Goal: Transaction & Acquisition: Purchase product/service

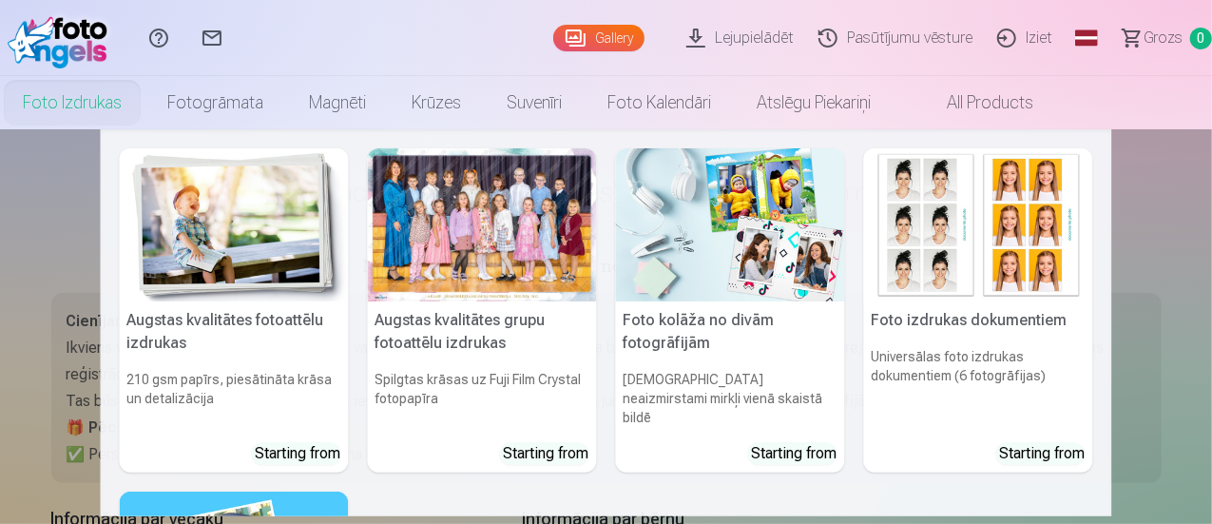
click at [145, 108] on link "Foto izdrukas" at bounding box center [72, 102] width 145 height 53
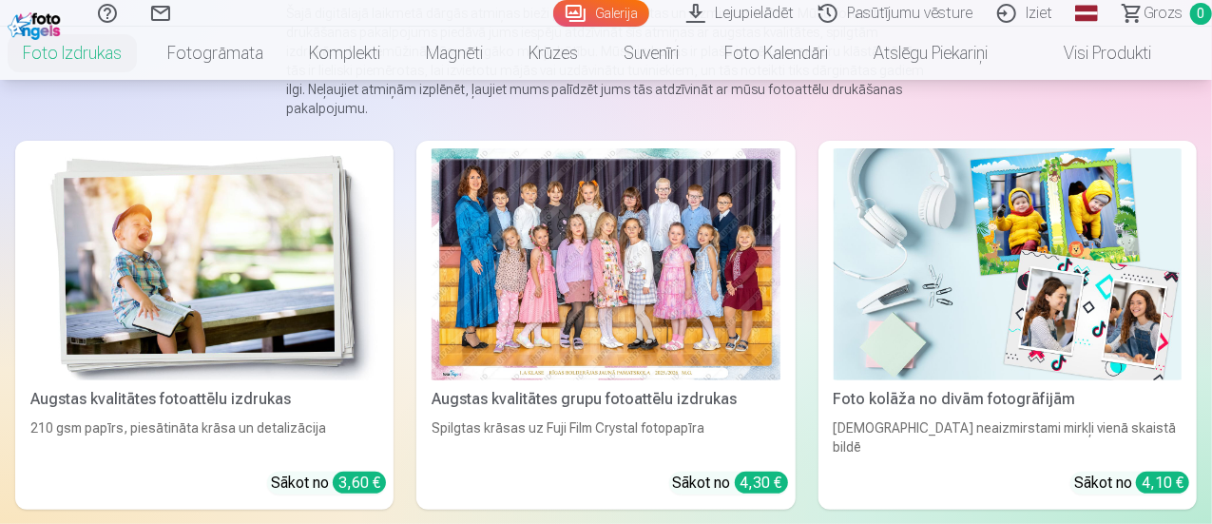
scroll to position [232, 0]
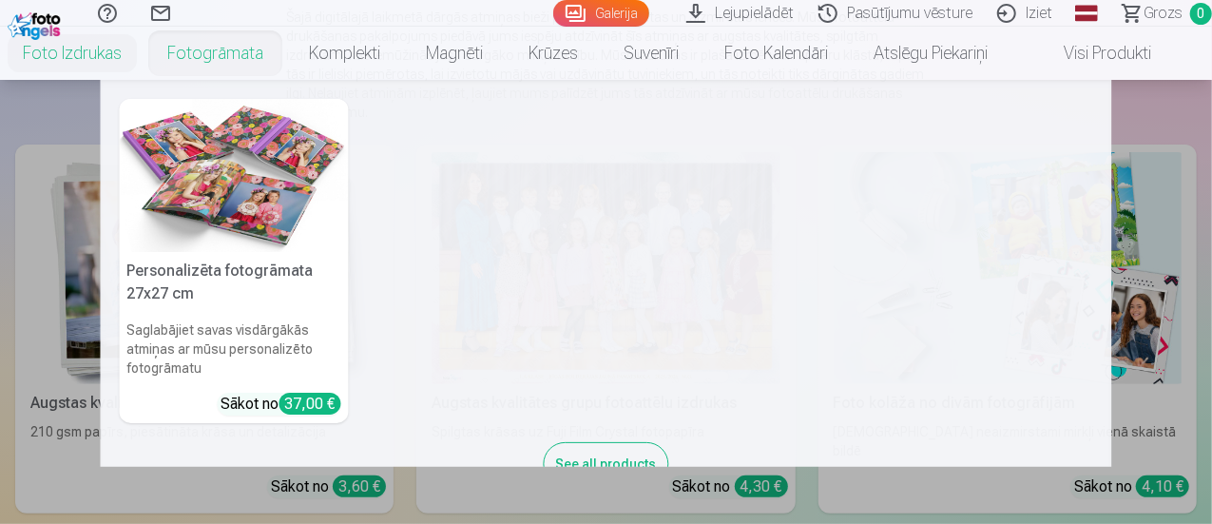
click at [236, 53] on link "Fotogrāmata" at bounding box center [216, 53] width 142 height 53
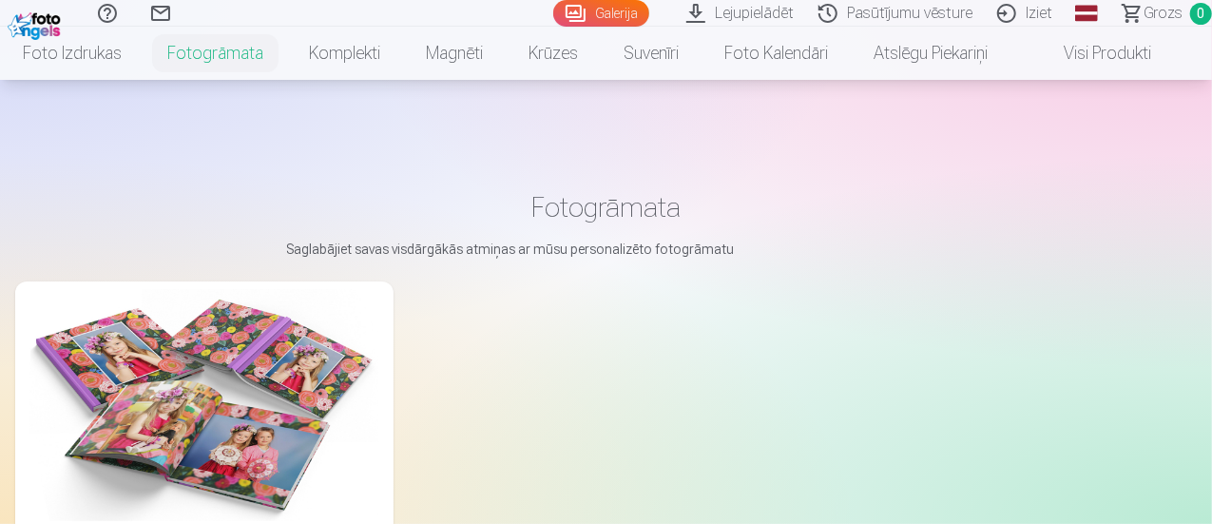
scroll to position [125, 0]
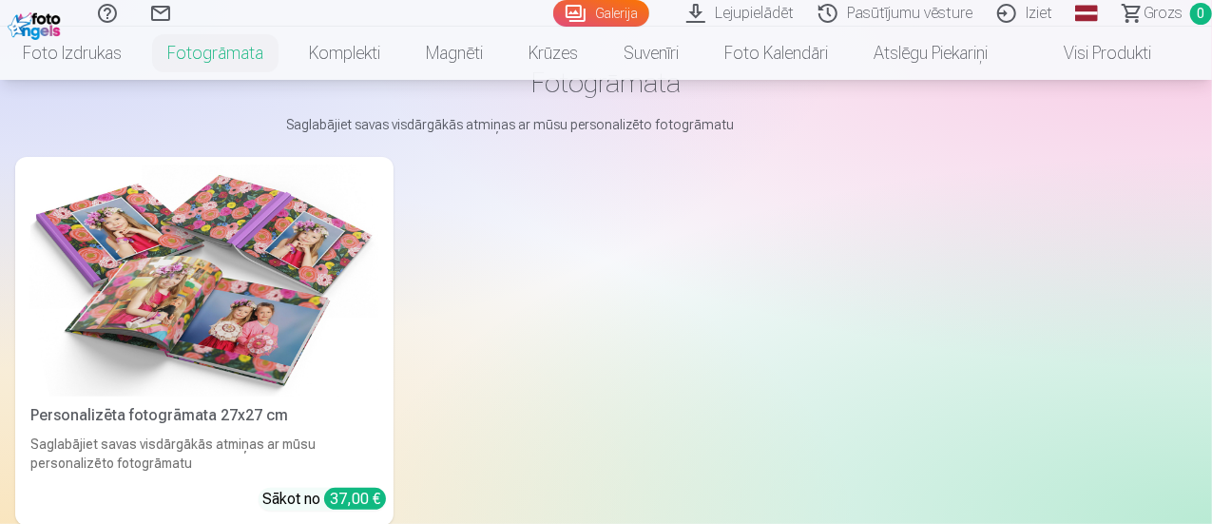
click at [118, 283] on img at bounding box center [204, 280] width 348 height 232
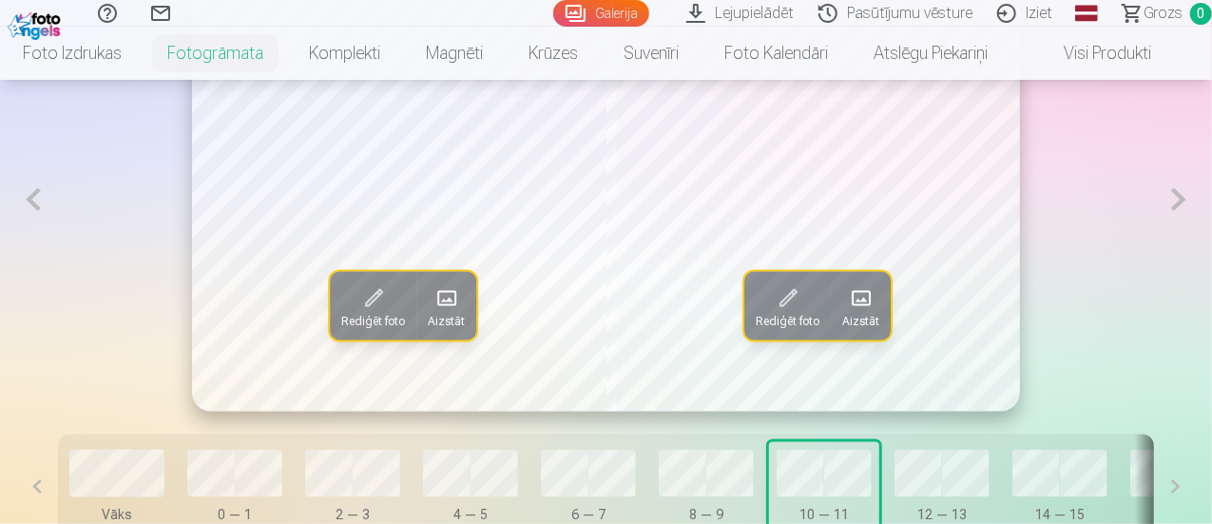
scroll to position [1126, 0]
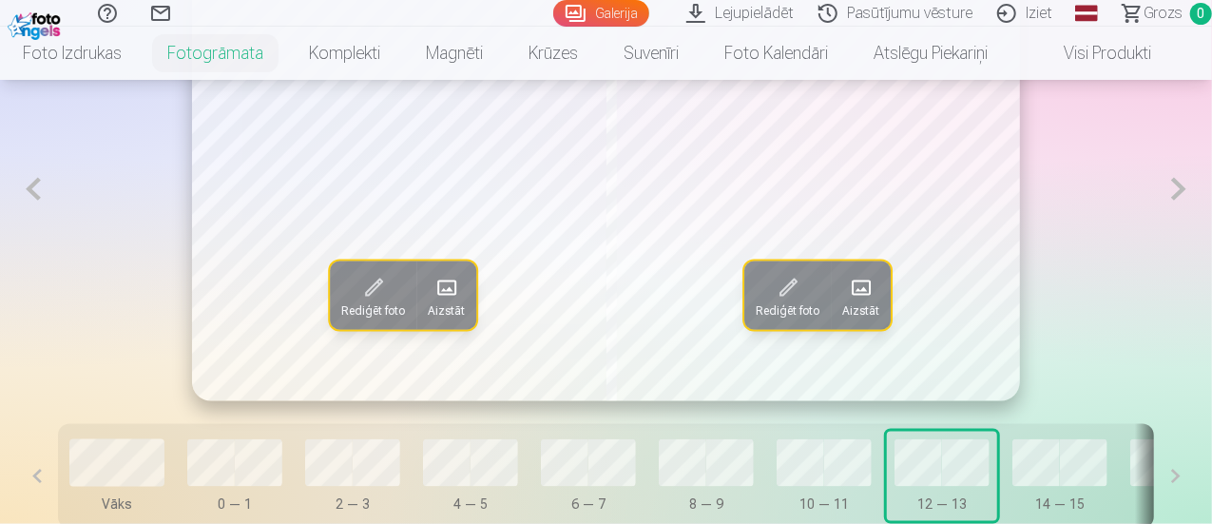
click at [441, 303] on span at bounding box center [447, 288] width 30 height 30
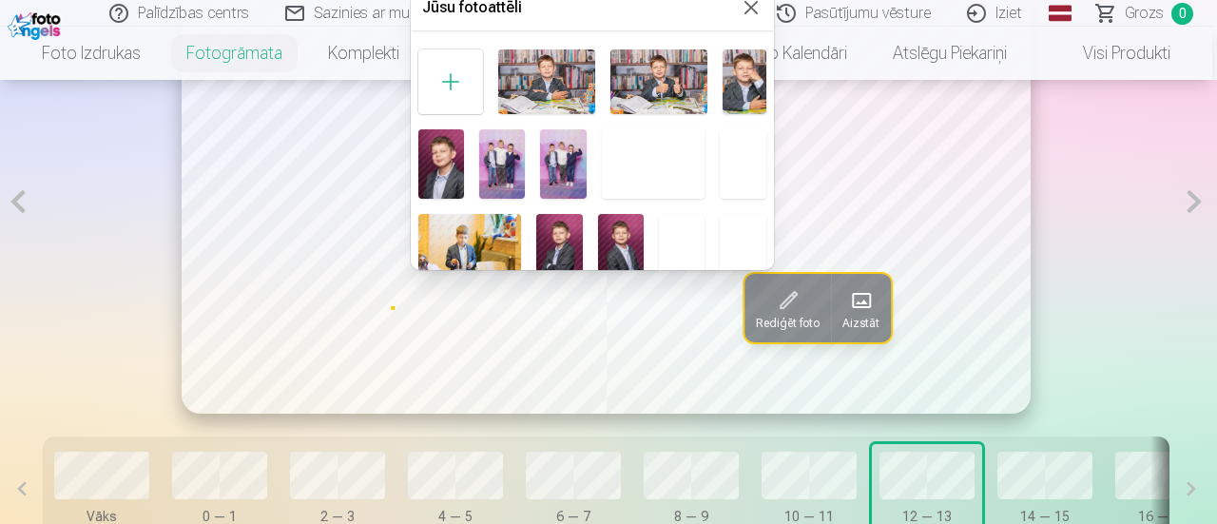
click at [751, 5] on button at bounding box center [751, 7] width 23 height 23
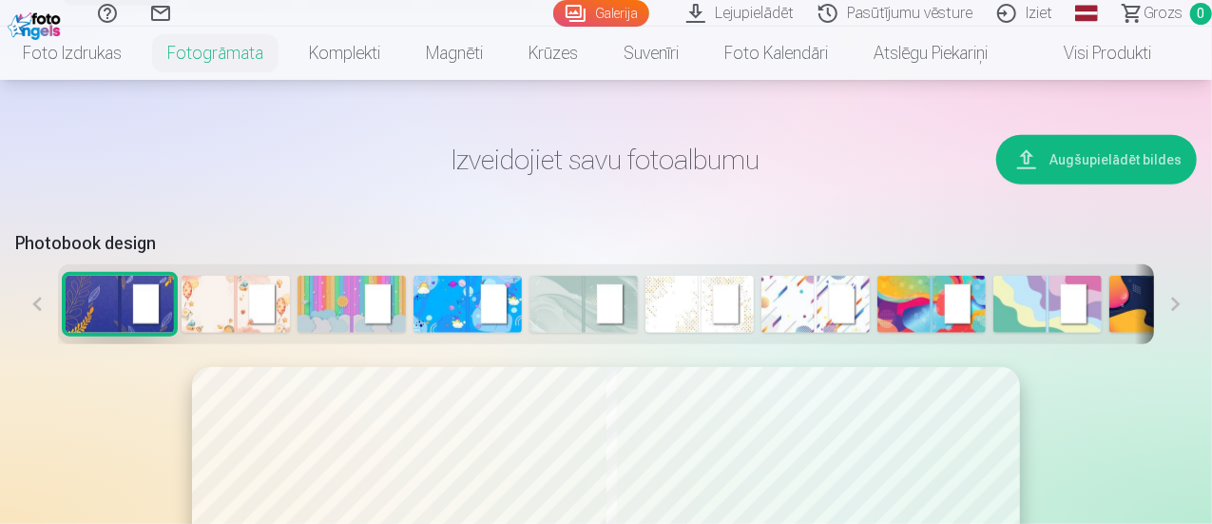
scroll to position [715, 0]
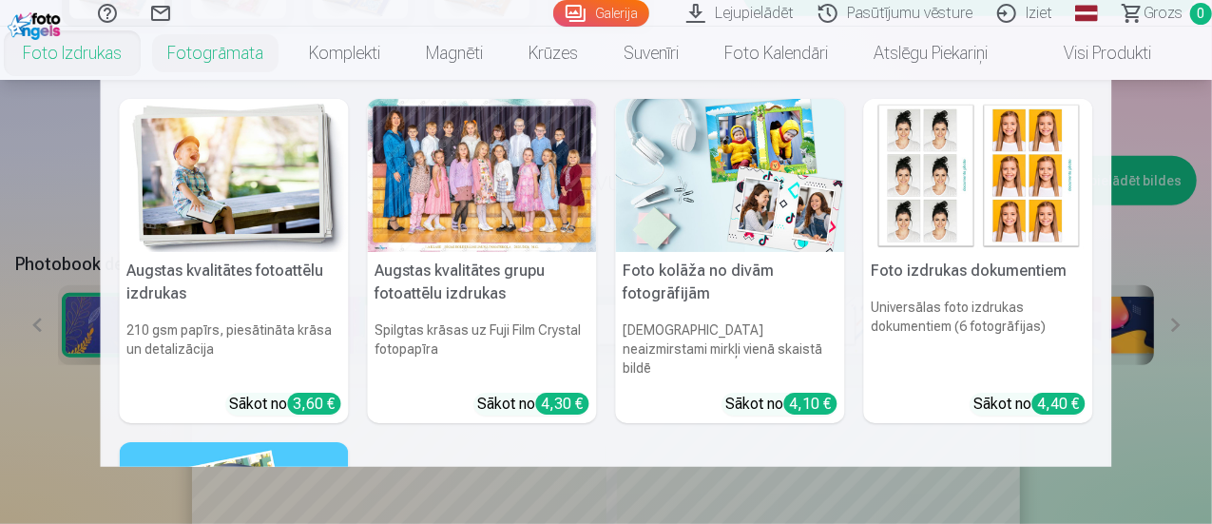
click at [109, 52] on link "Foto izdrukas" at bounding box center [72, 53] width 145 height 53
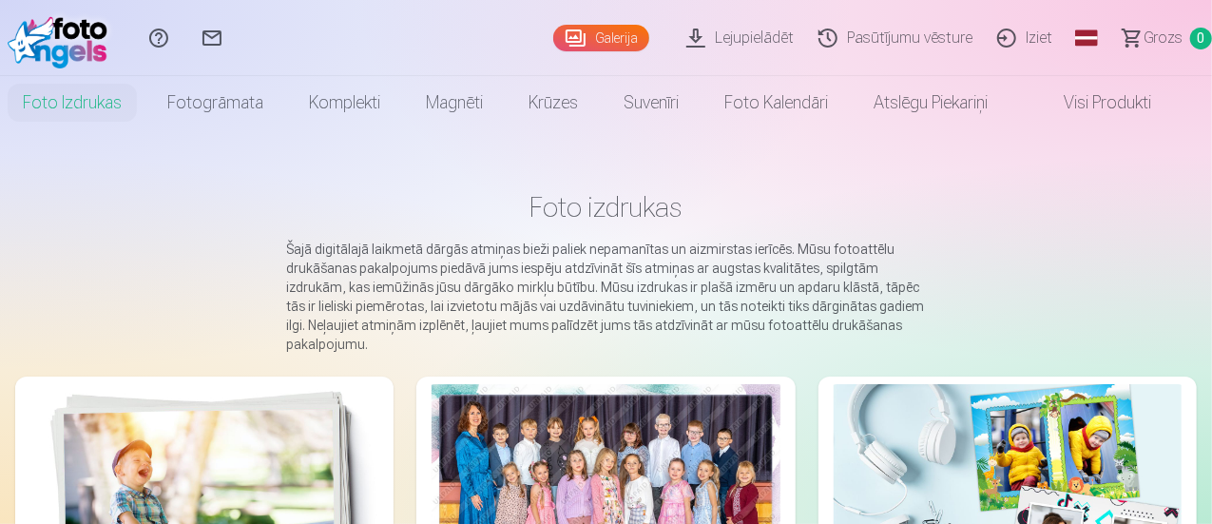
click at [553, 40] on link "Galerija" at bounding box center [601, 38] width 96 height 27
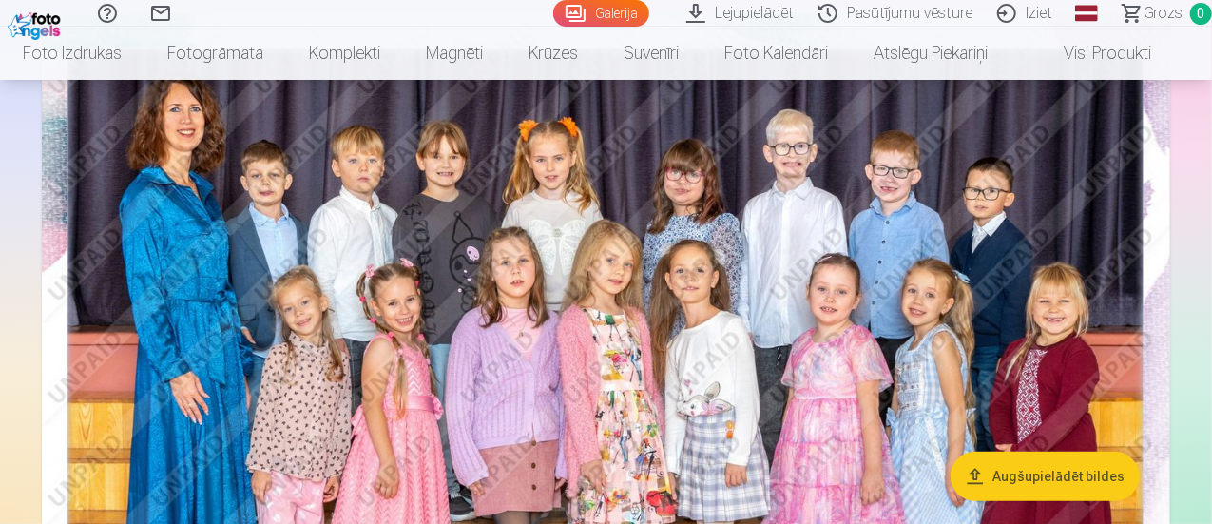
scroll to position [257, 0]
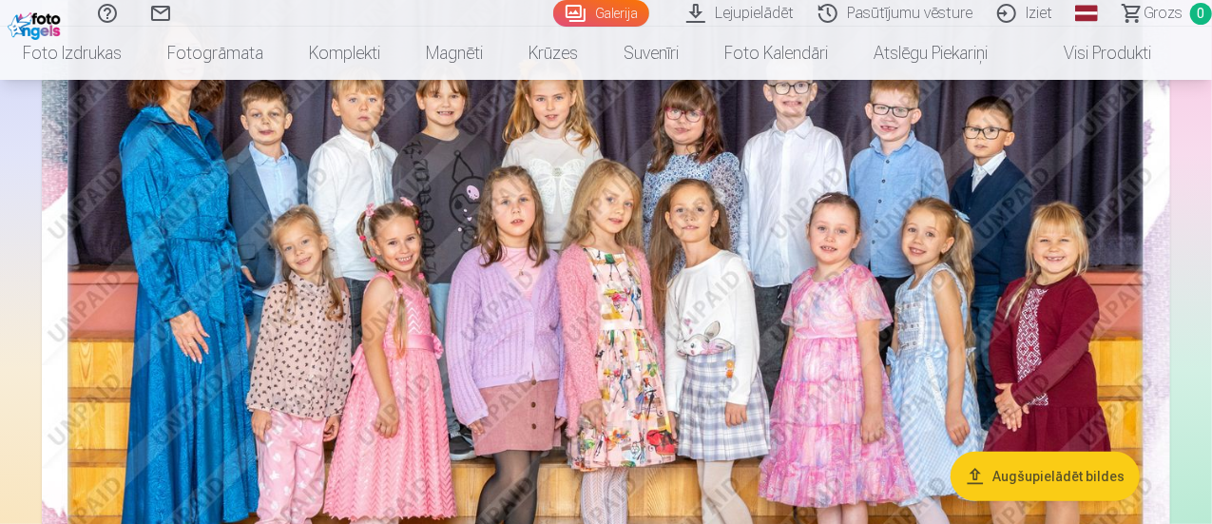
click at [241, 149] on img at bounding box center [606, 328] width 1129 height 753
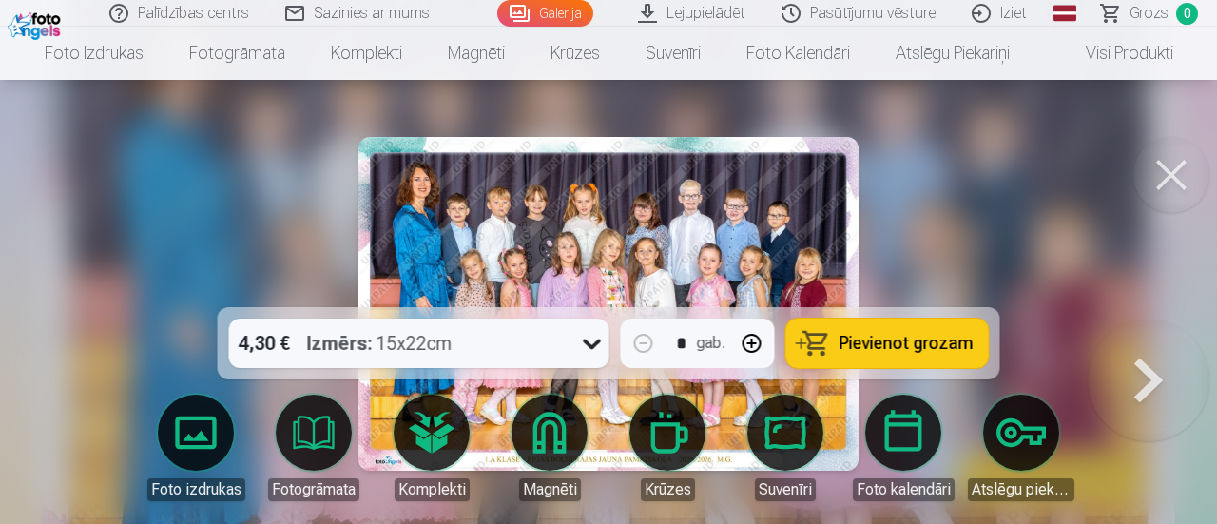
click at [436, 224] on img at bounding box center [608, 304] width 500 height 334
click at [458, 212] on img at bounding box center [608, 304] width 500 height 334
click at [1152, 176] on button at bounding box center [1171, 175] width 76 height 76
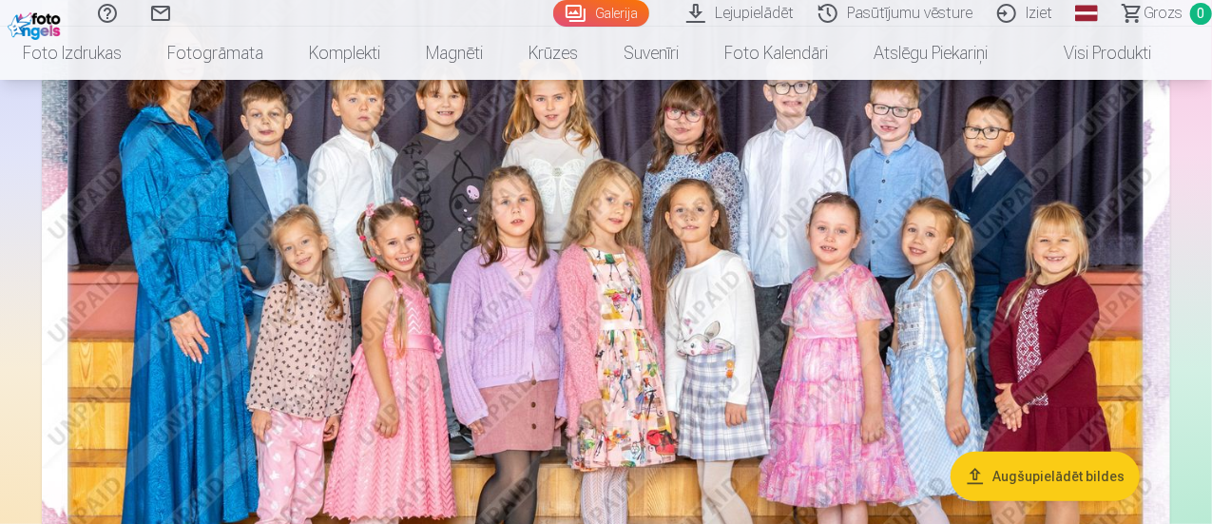
click at [989, 476] on button "Augšupielādēt bildes" at bounding box center [1045, 476] width 189 height 49
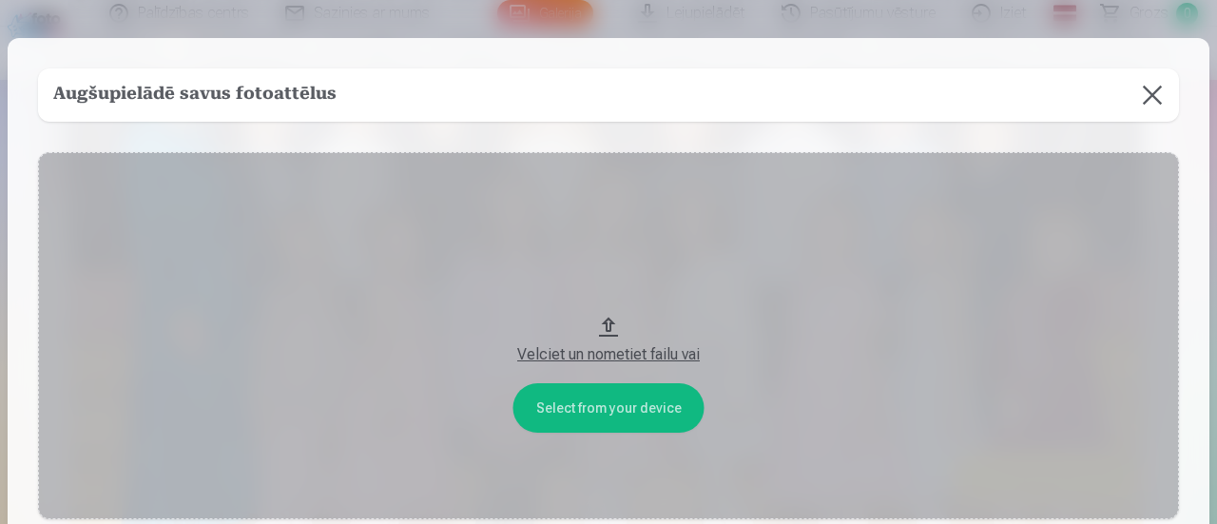
click at [1141, 93] on button at bounding box center [1152, 94] width 53 height 53
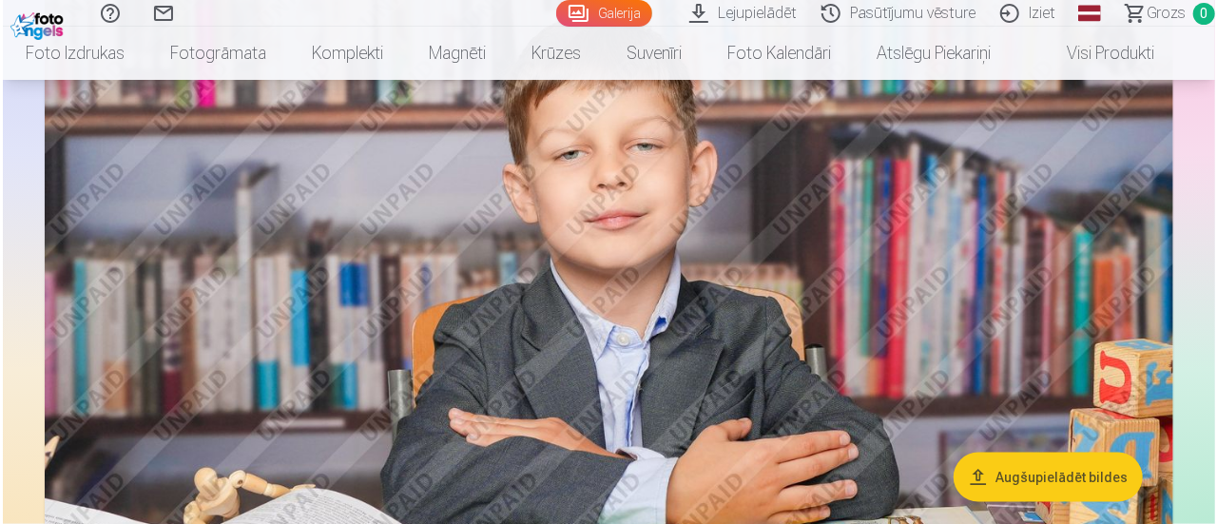
scroll to position [1044, 0]
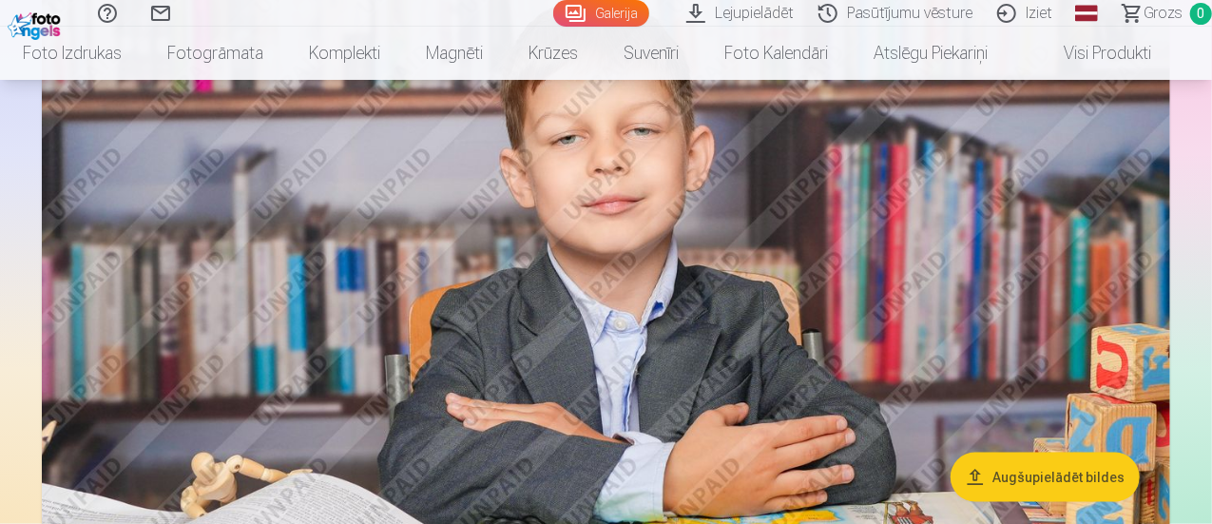
click at [1036, 108] on img at bounding box center [606, 309] width 1129 height 752
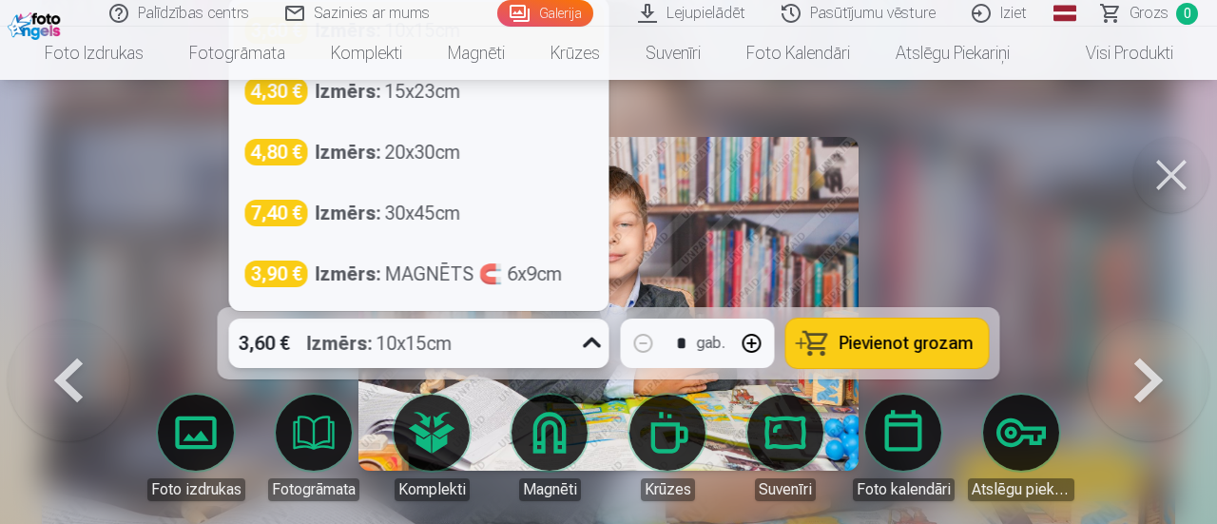
scroll to position [1034, 0]
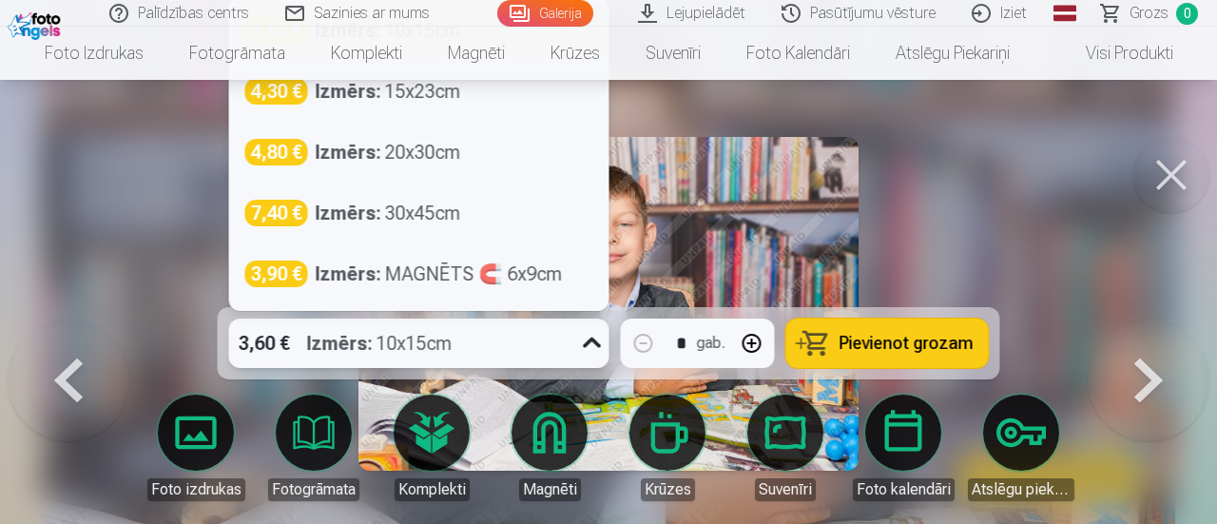
click at [588, 349] on icon at bounding box center [592, 343] width 30 height 30
click at [473, 100] on div "4,30 € Izmērs : 15x23cm" at bounding box center [419, 91] width 348 height 27
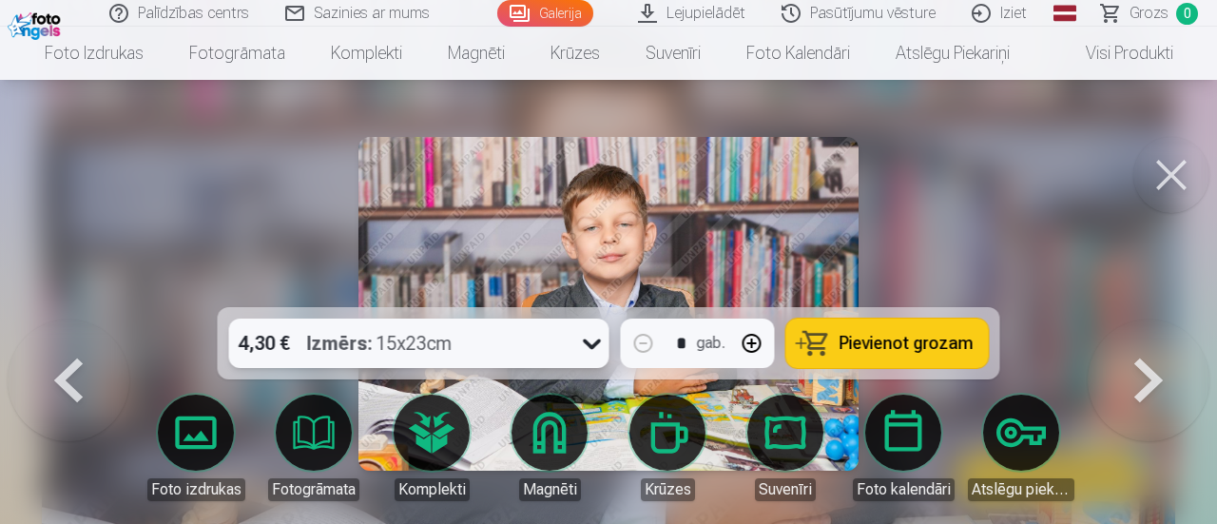
scroll to position [1025, 0]
click at [589, 347] on icon at bounding box center [592, 343] width 30 height 30
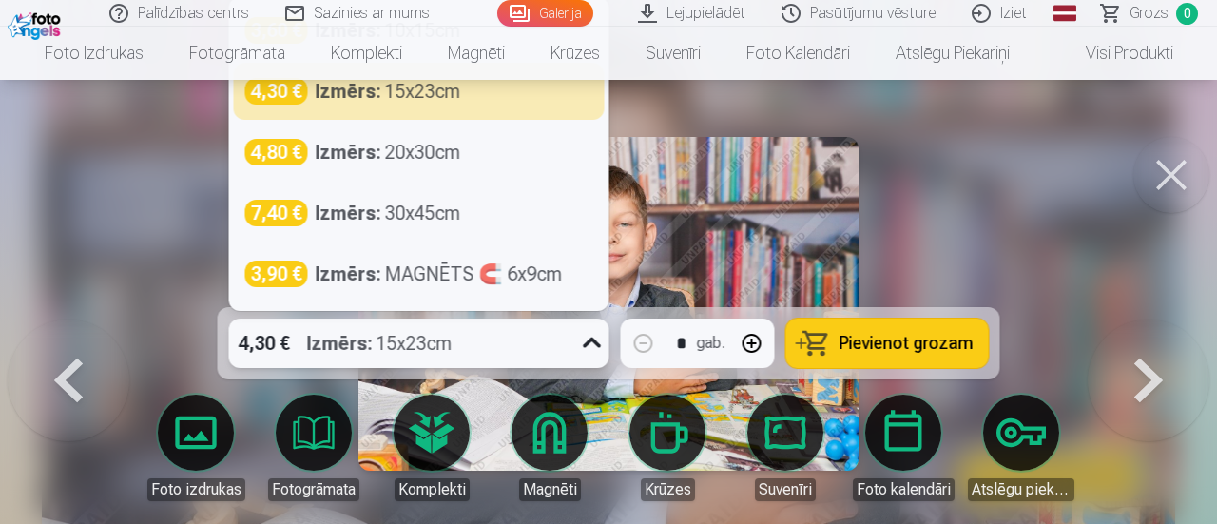
scroll to position [1015, 0]
click at [589, 347] on icon at bounding box center [592, 343] width 30 height 30
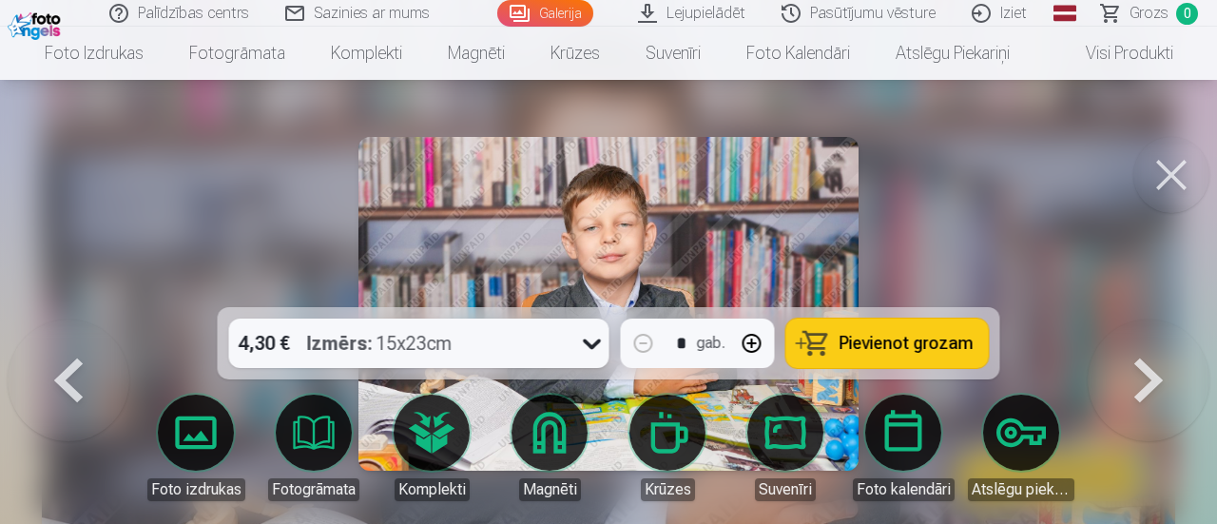
click at [1164, 185] on button at bounding box center [1171, 175] width 76 height 76
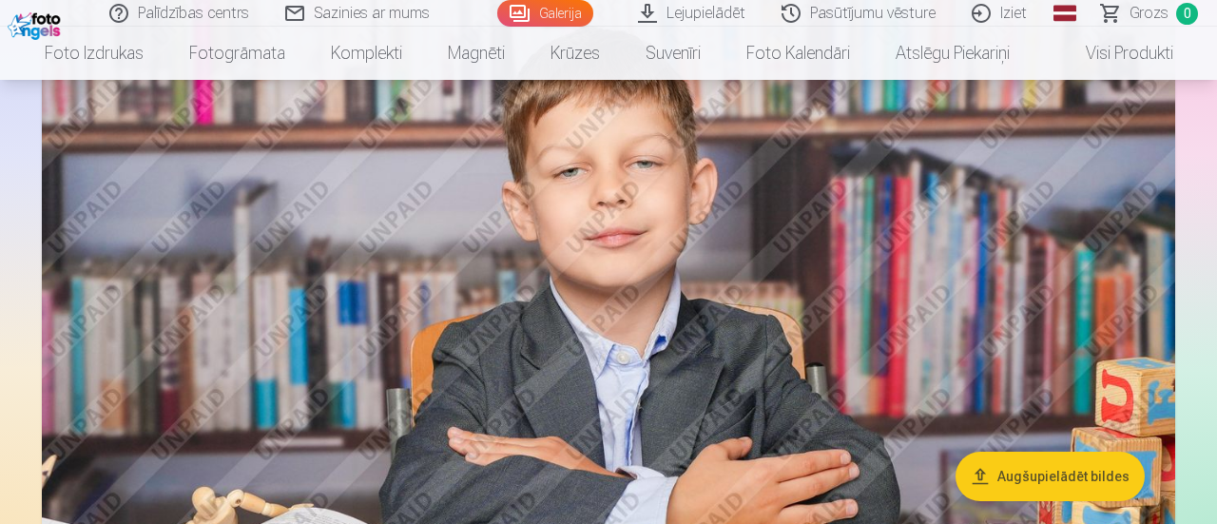
scroll to position [1012, 0]
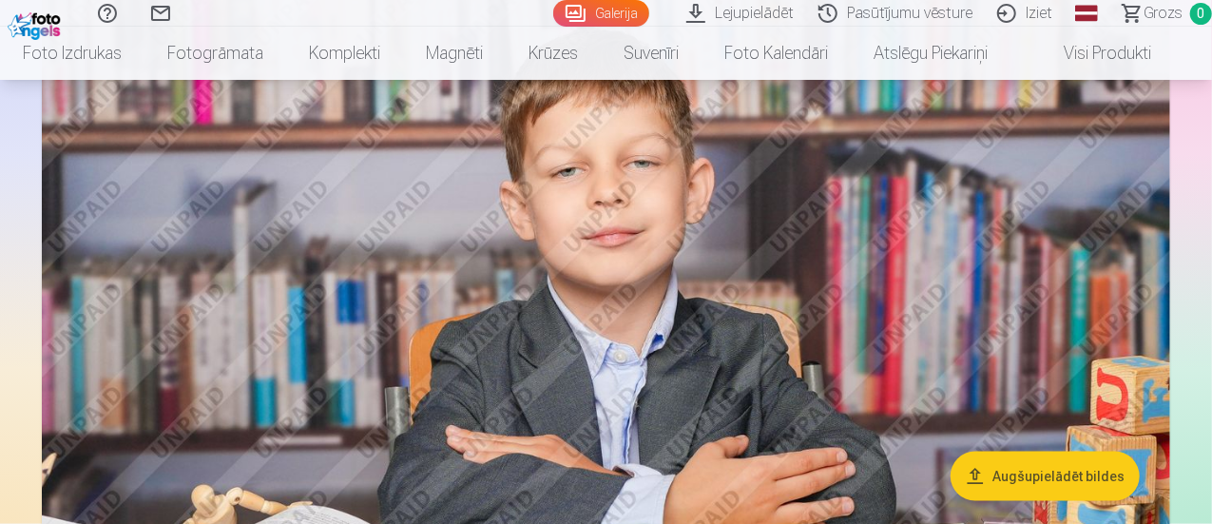
click at [1004, 151] on img at bounding box center [606, 342] width 1129 height 752
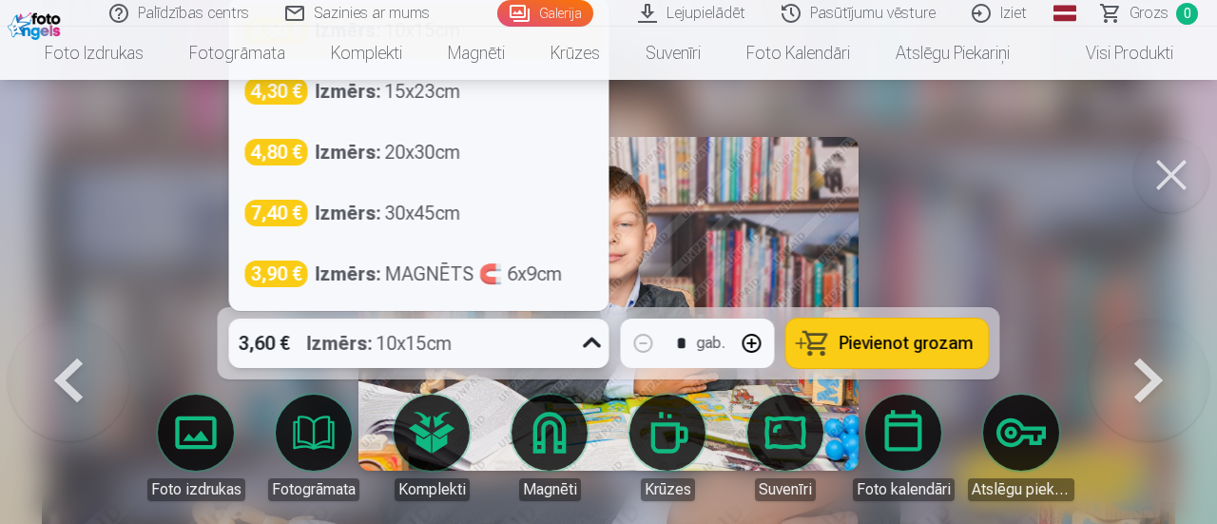
click at [588, 349] on icon at bounding box center [592, 343] width 30 height 30
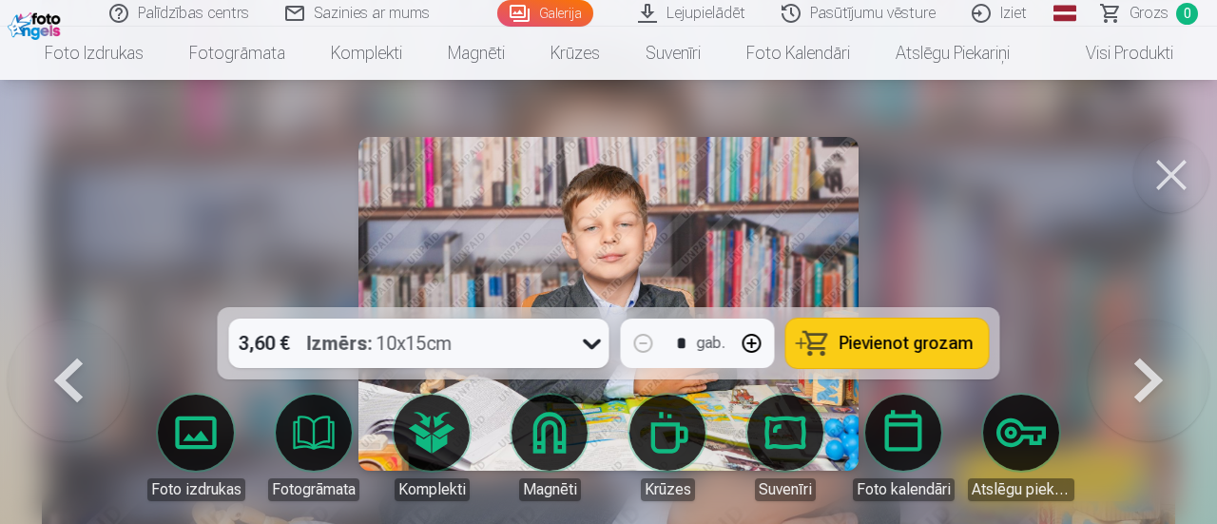
click at [1015, 180] on div at bounding box center [608, 262] width 1217 height 524
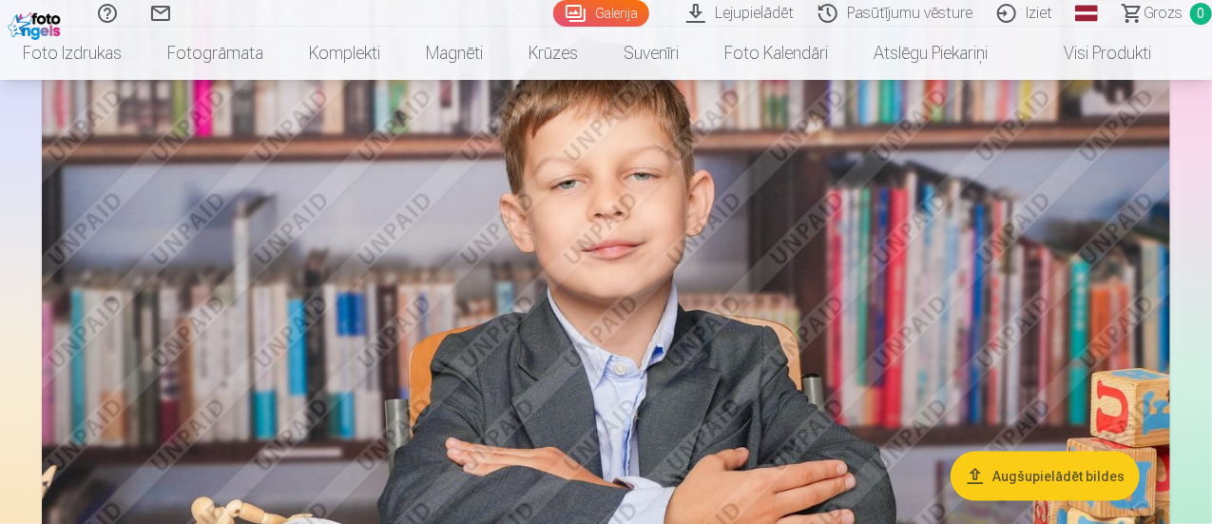
click at [995, 260] on img at bounding box center [606, 354] width 1129 height 752
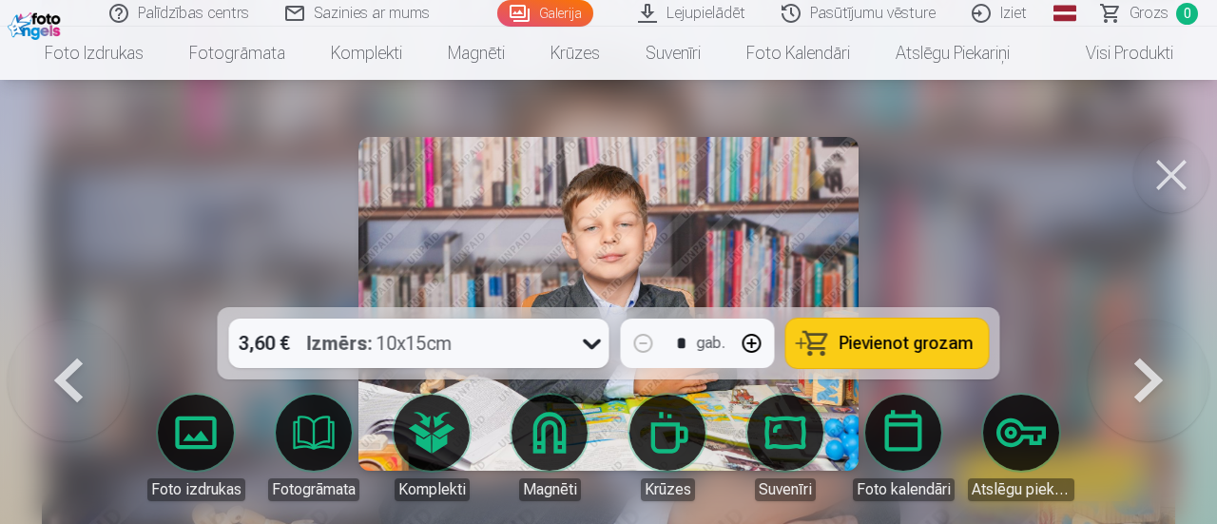
click at [892, 341] on span "Pievienot grozam" at bounding box center [907, 343] width 134 height 17
click at [1160, 319] on button at bounding box center [1149, 319] width 122 height 0
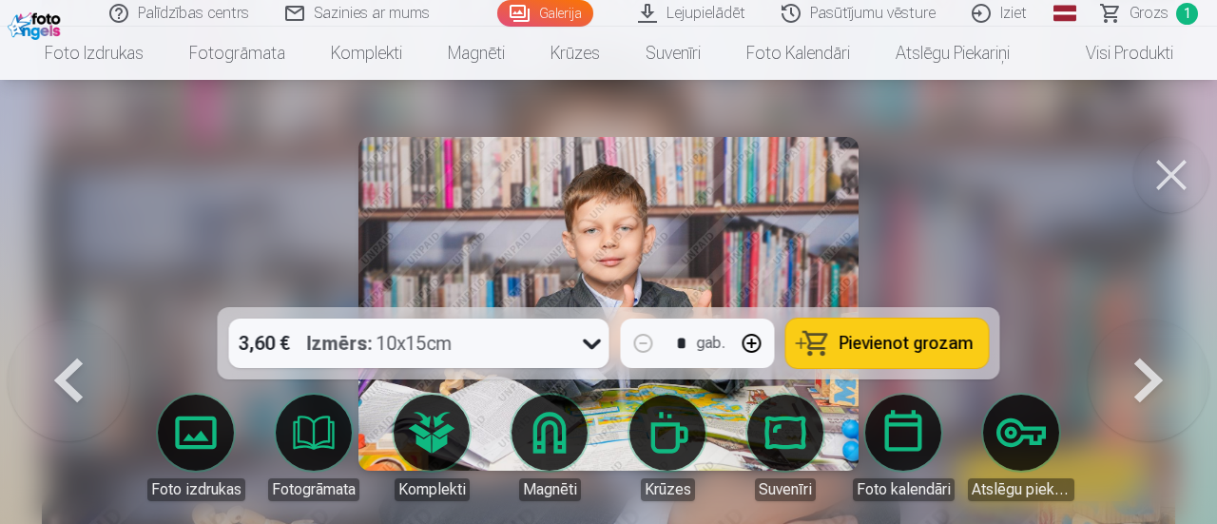
click at [81, 319] on button at bounding box center [69, 319] width 122 height 0
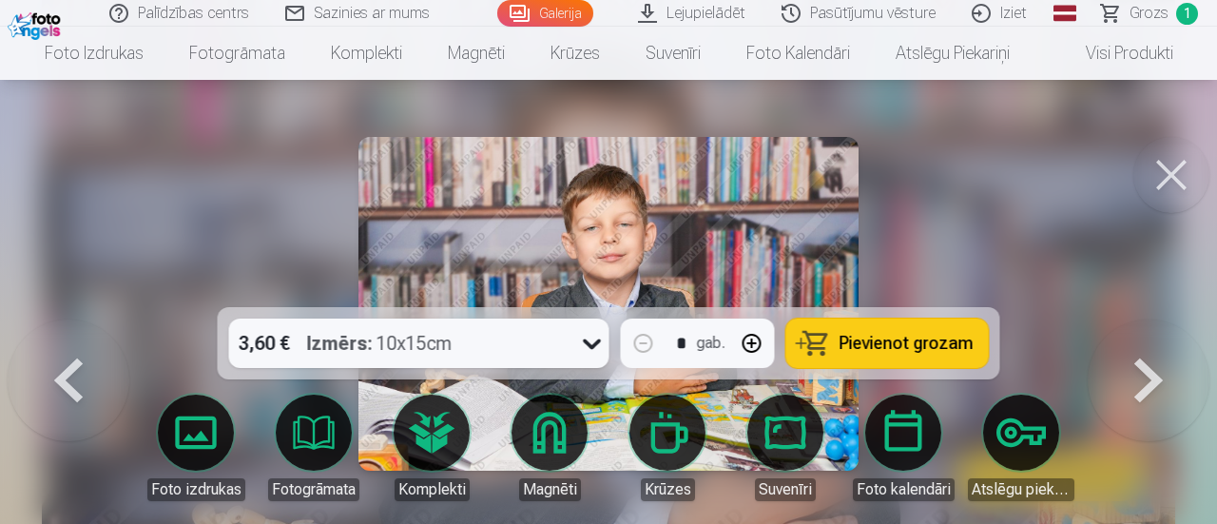
click at [850, 341] on span "Pievienot grozam" at bounding box center [907, 343] width 134 height 17
click at [1156, 14] on span "Grozs" at bounding box center [1148, 13] width 39 height 23
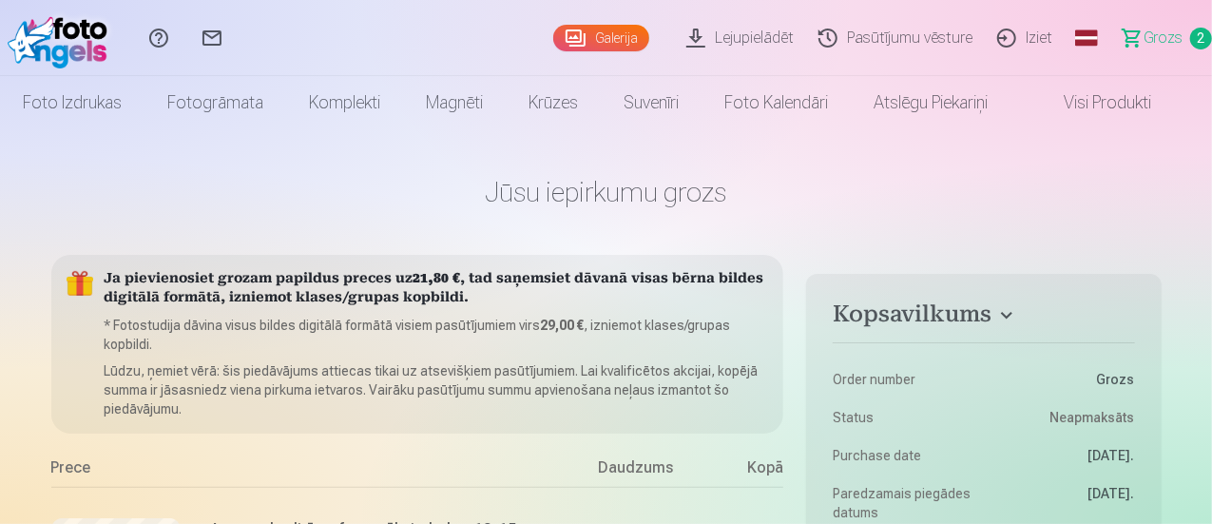
click at [1147, 33] on span "Grozs" at bounding box center [1163, 38] width 39 height 23
click at [1190, 39] on span "2" at bounding box center [1201, 39] width 22 height 22
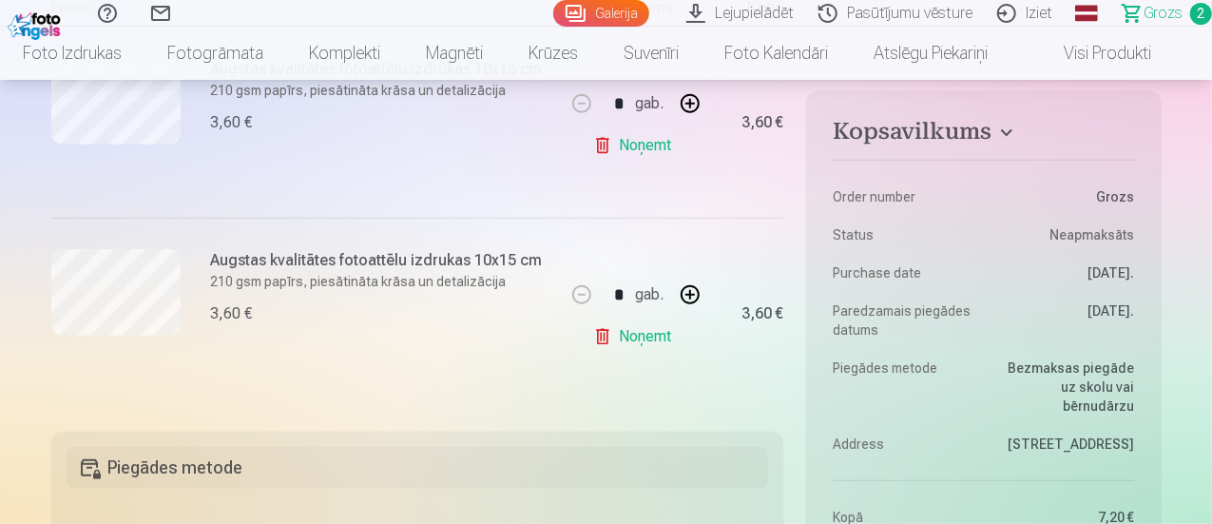
scroll to position [440, 0]
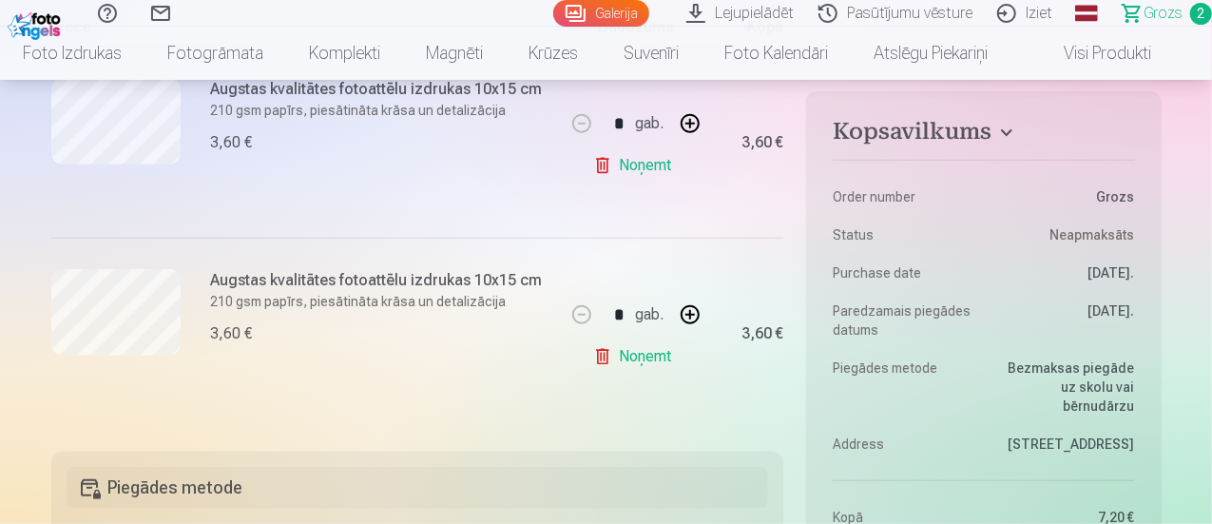
click at [612, 346] on link "Noņemt" at bounding box center [636, 357] width 87 height 38
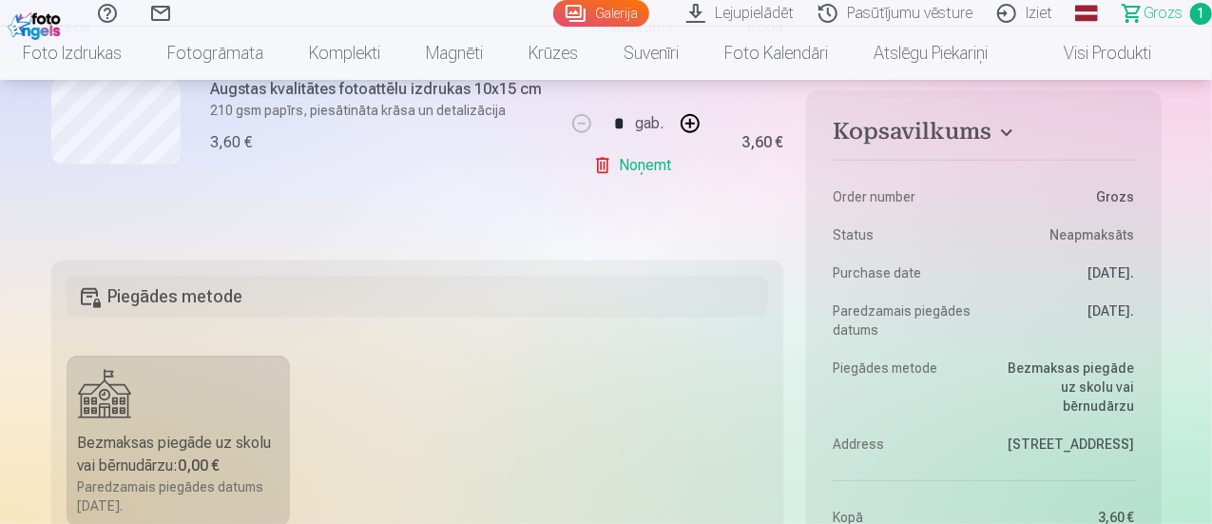
click at [620, 168] on link "Noņemt" at bounding box center [636, 165] width 87 height 38
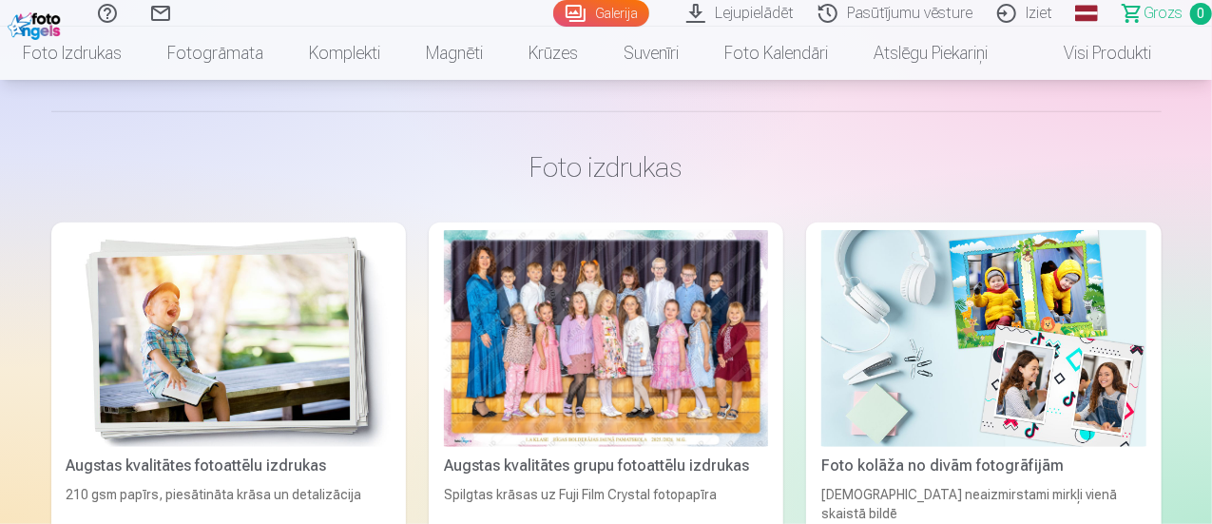
click at [562, 5] on link "Galerija" at bounding box center [601, 13] width 96 height 27
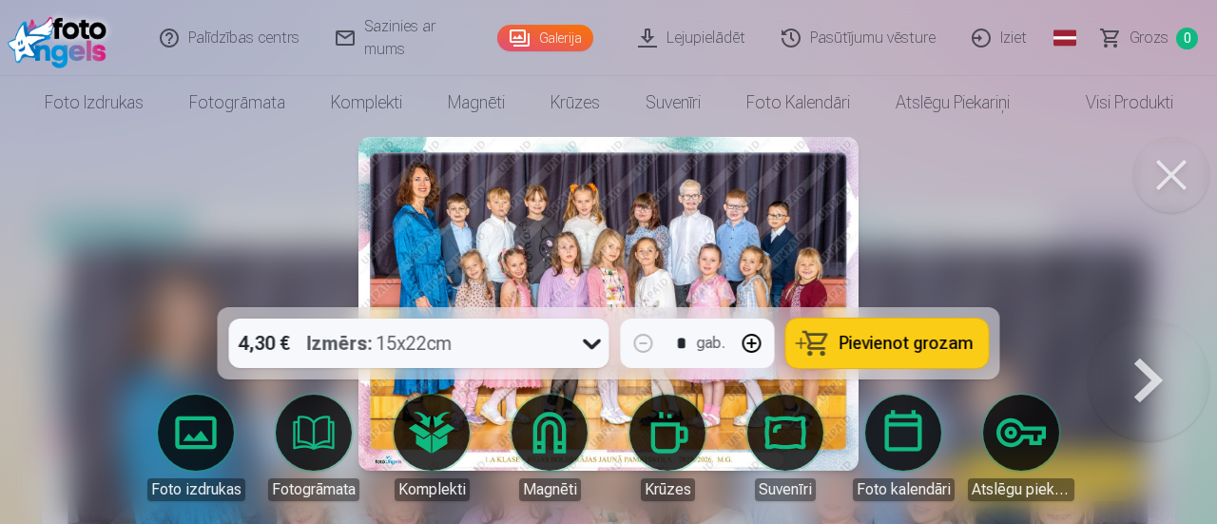
click at [845, 338] on span "Pievienot grozam" at bounding box center [907, 343] width 134 height 17
click at [1149, 319] on button at bounding box center [1149, 319] width 122 height 0
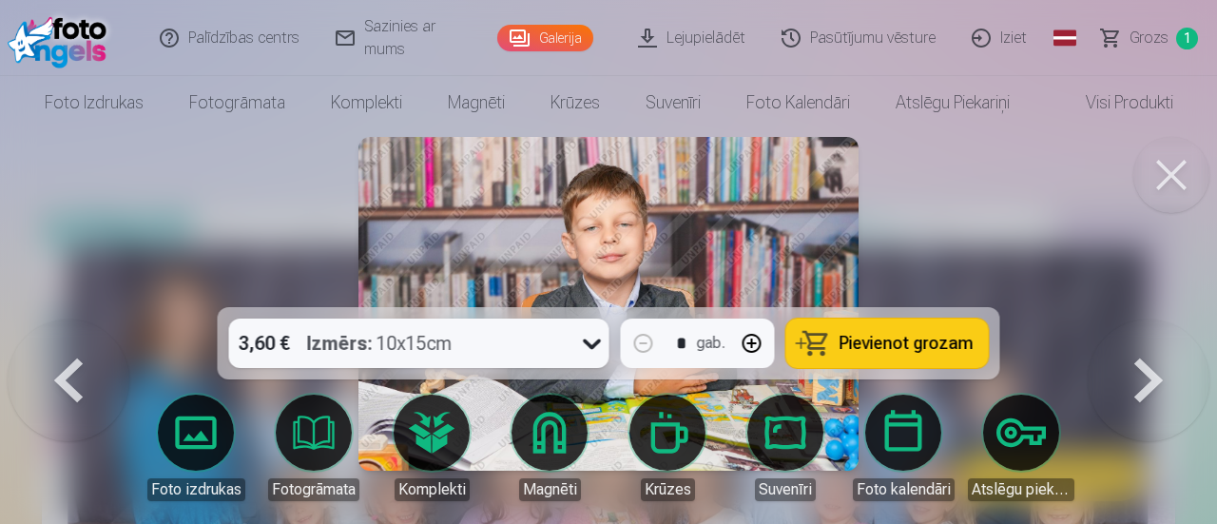
click at [1149, 319] on button at bounding box center [1149, 319] width 122 height 0
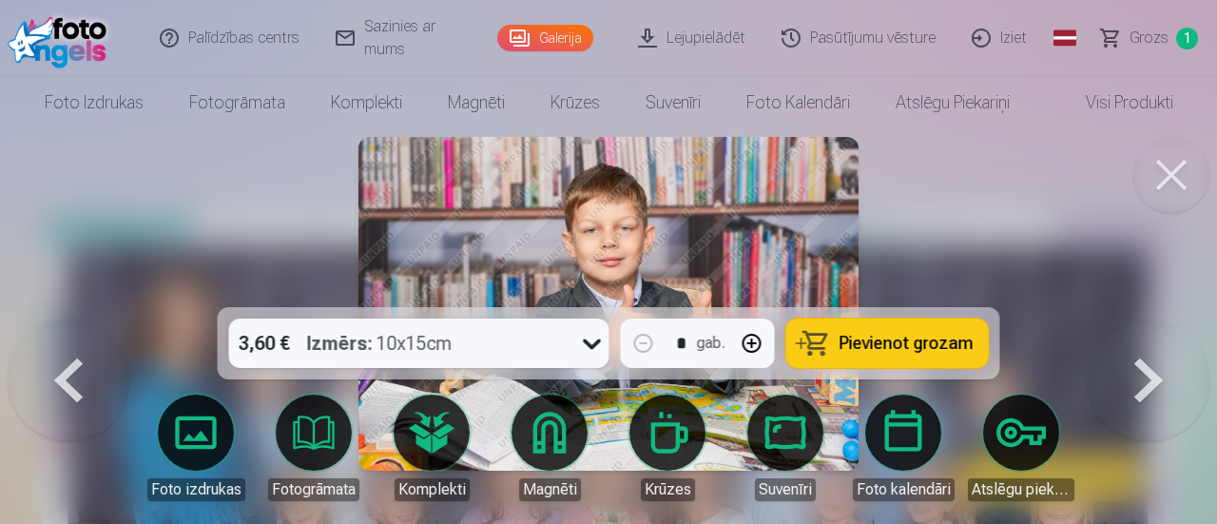
click at [894, 341] on span "Pievienot grozam" at bounding box center [907, 343] width 134 height 17
click at [1158, 319] on button at bounding box center [1149, 319] width 122 height 0
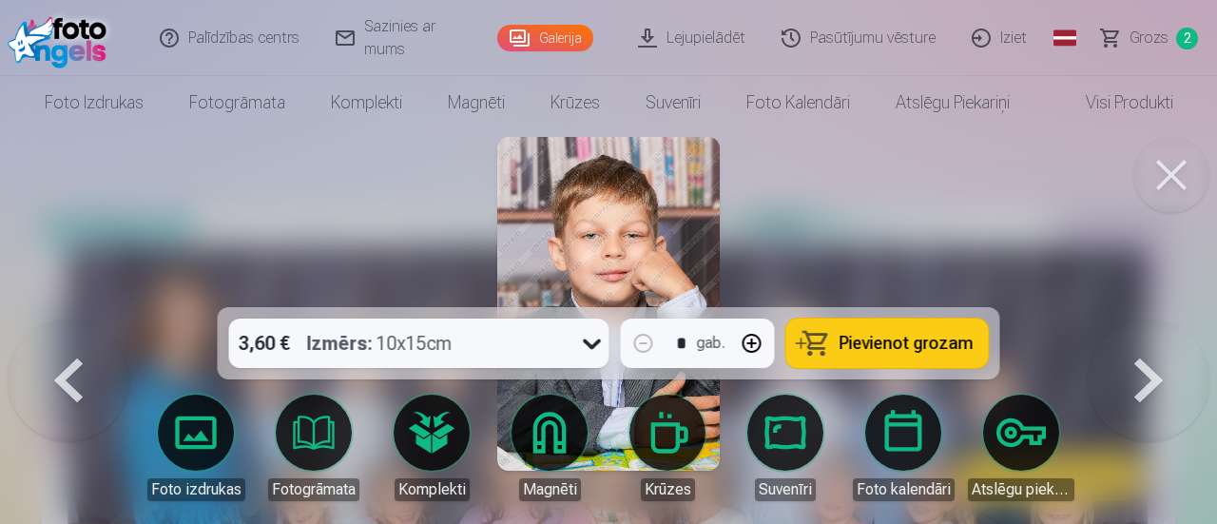
click at [1158, 319] on button at bounding box center [1149, 319] width 122 height 0
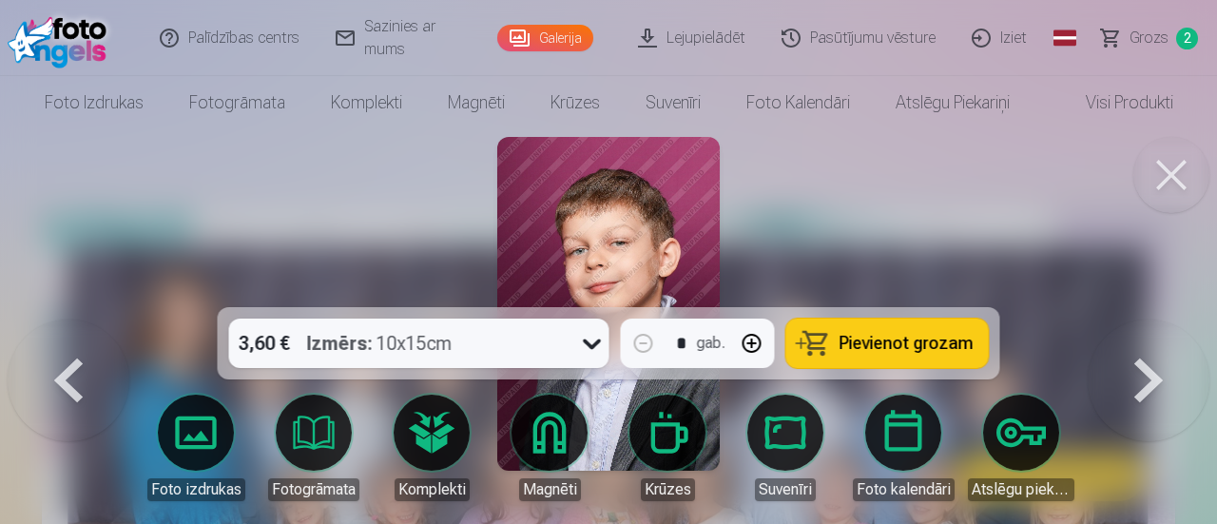
click at [1158, 319] on button at bounding box center [1149, 319] width 122 height 0
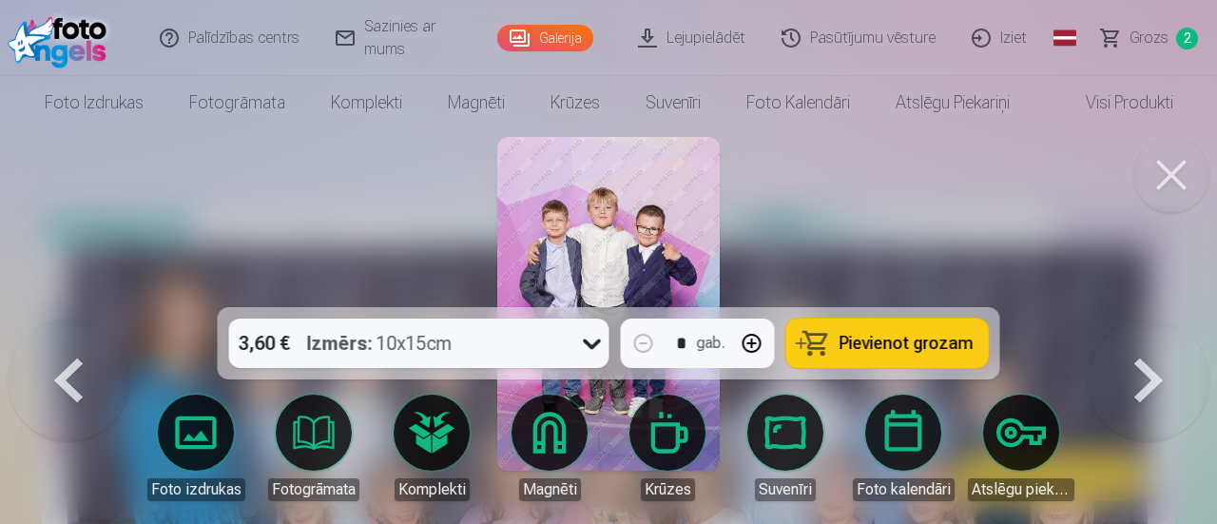
click at [965, 343] on span "Pievienot grozam" at bounding box center [907, 343] width 134 height 17
click at [1137, 319] on button at bounding box center [1149, 319] width 122 height 0
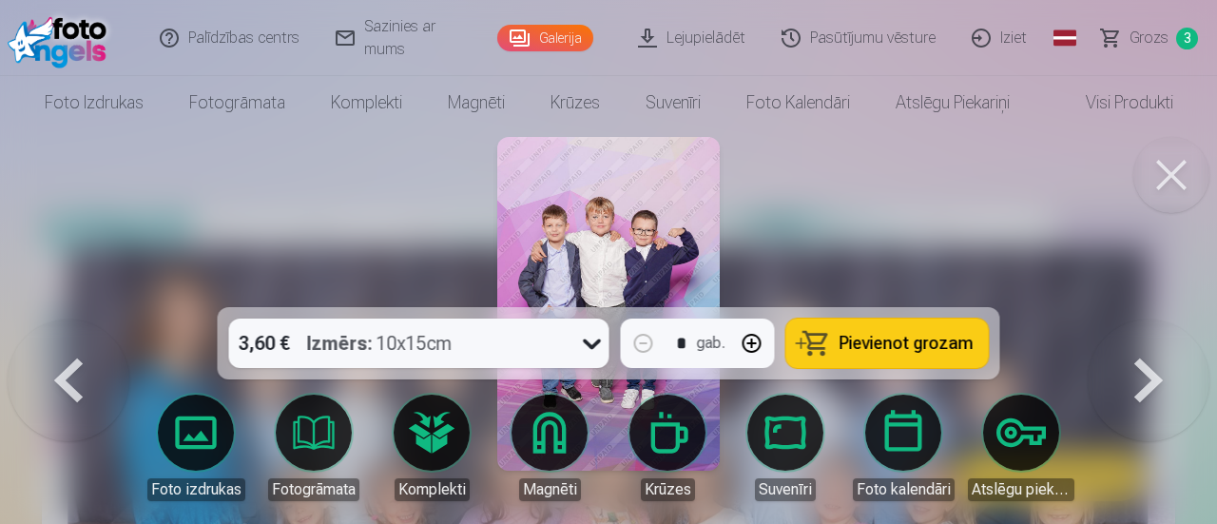
click at [1137, 319] on button at bounding box center [1149, 319] width 122 height 0
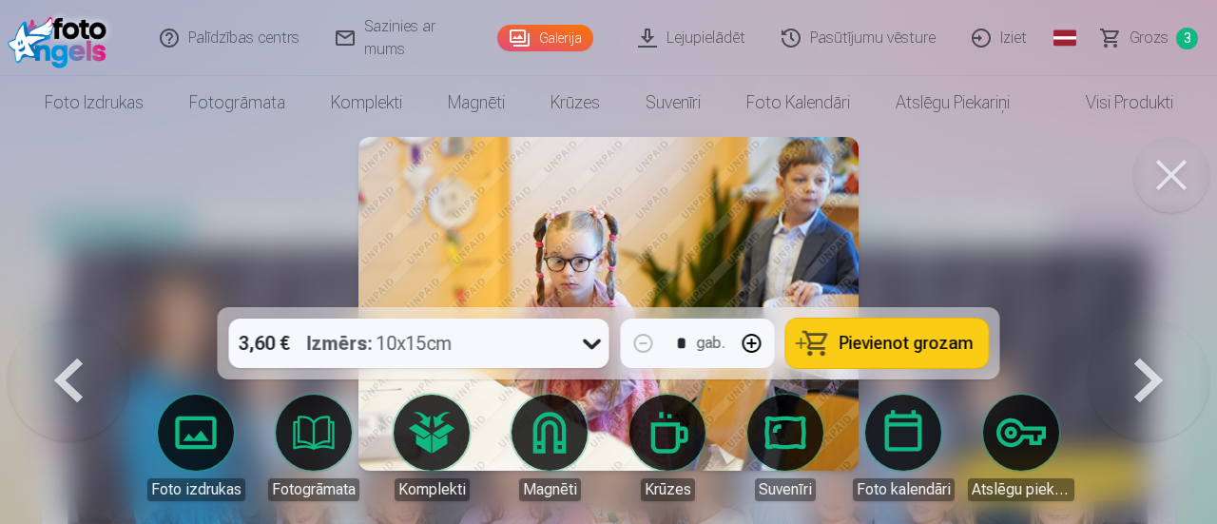
click at [1137, 319] on button at bounding box center [1149, 319] width 122 height 0
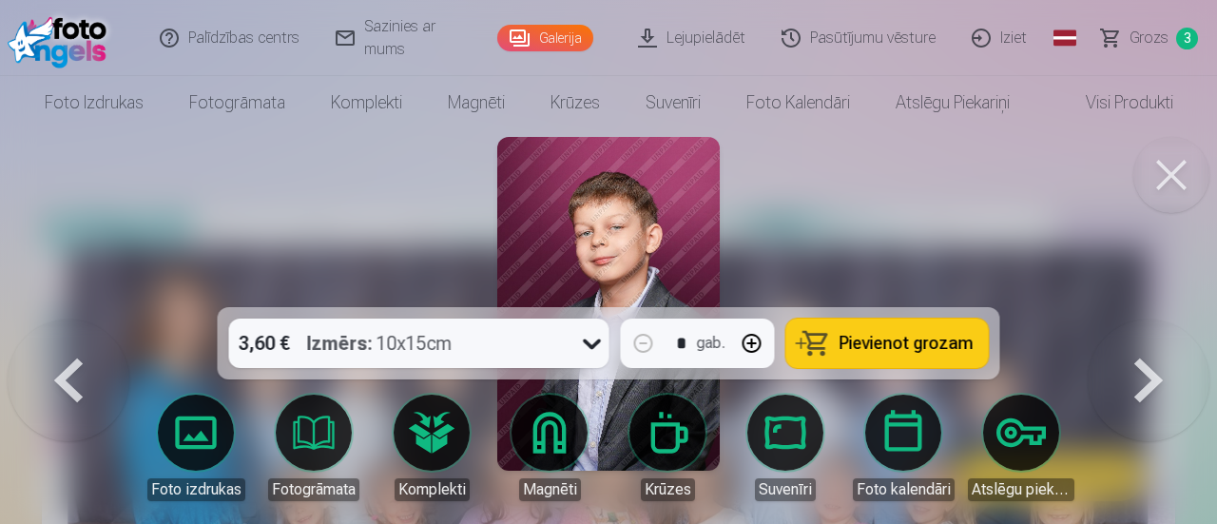
click at [951, 345] on span "Pievienot grozam" at bounding box center [907, 343] width 134 height 17
click at [1154, 319] on button at bounding box center [1149, 319] width 122 height 0
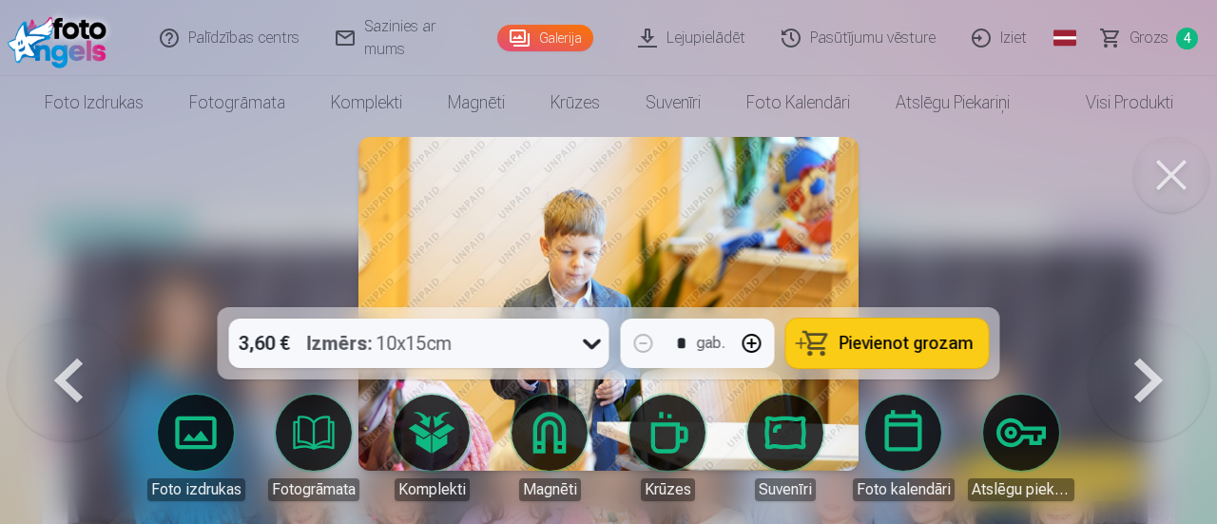
click at [1154, 319] on button at bounding box center [1149, 319] width 122 height 0
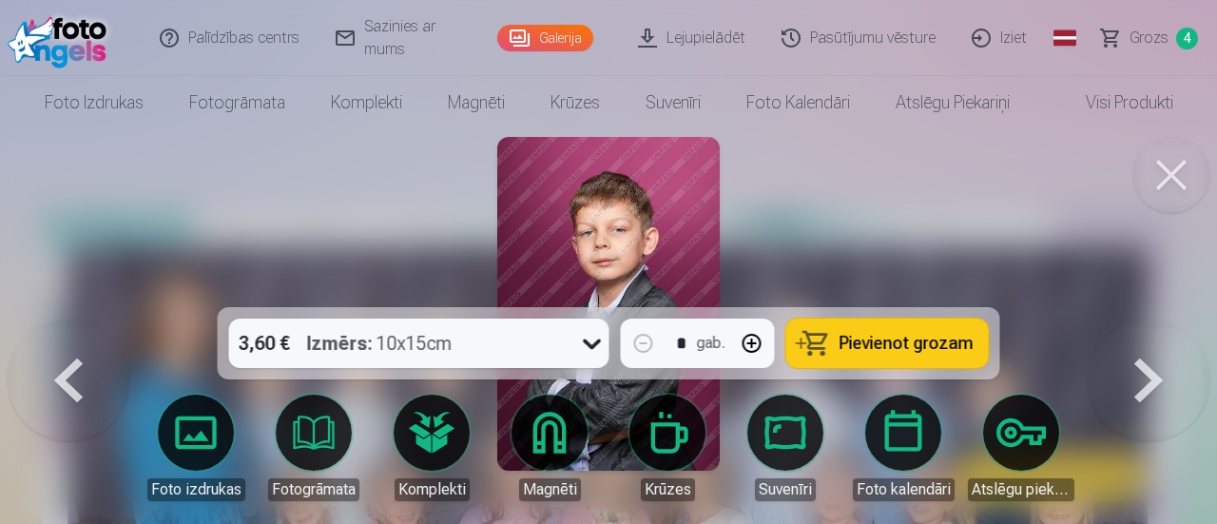
click at [1154, 319] on button at bounding box center [1149, 319] width 122 height 0
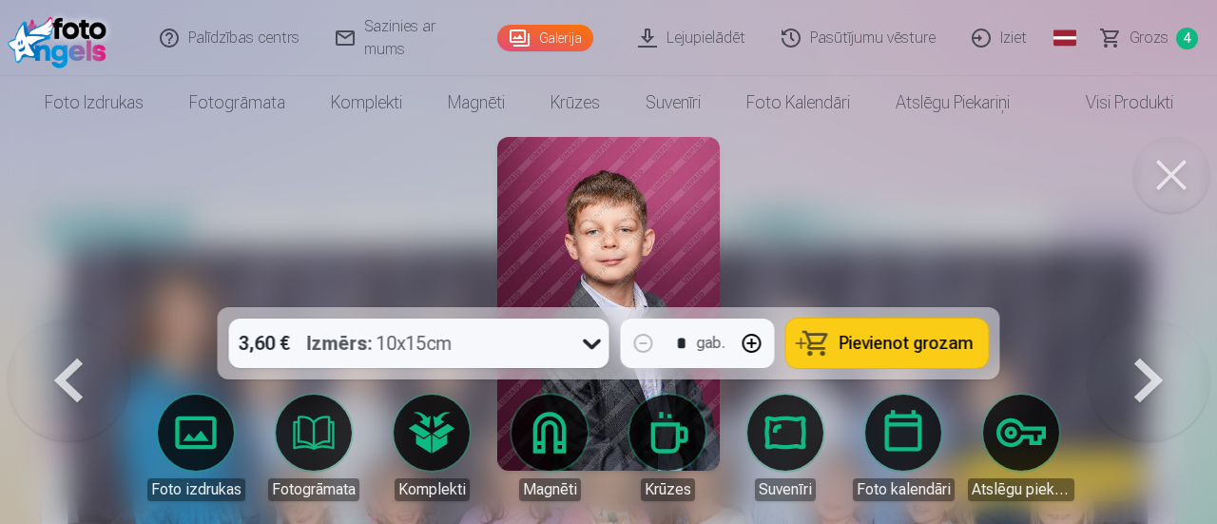
click at [1154, 319] on button at bounding box center [1149, 319] width 122 height 0
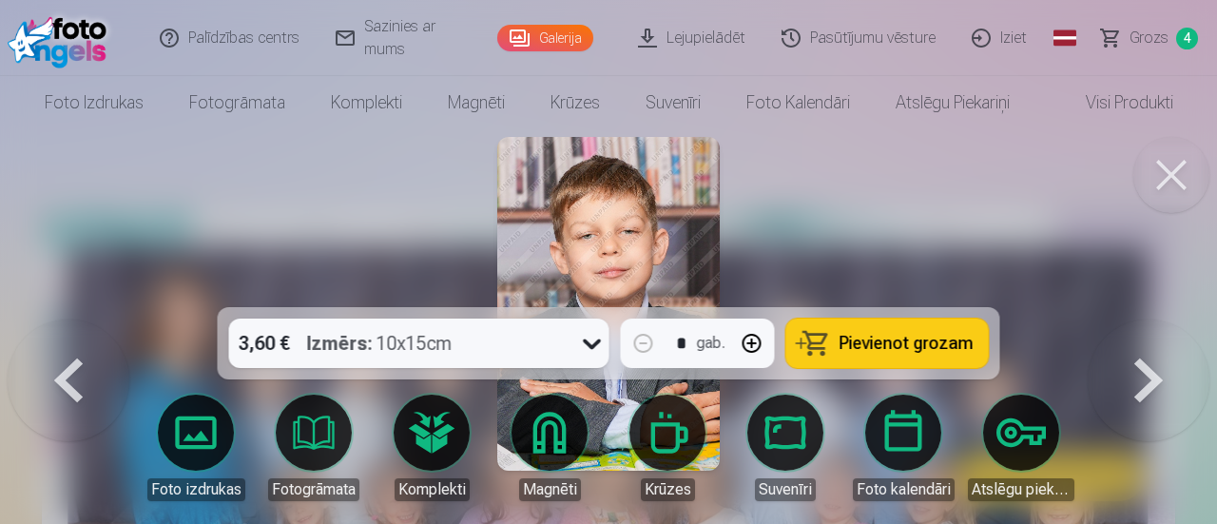
click at [1154, 319] on button at bounding box center [1149, 319] width 122 height 0
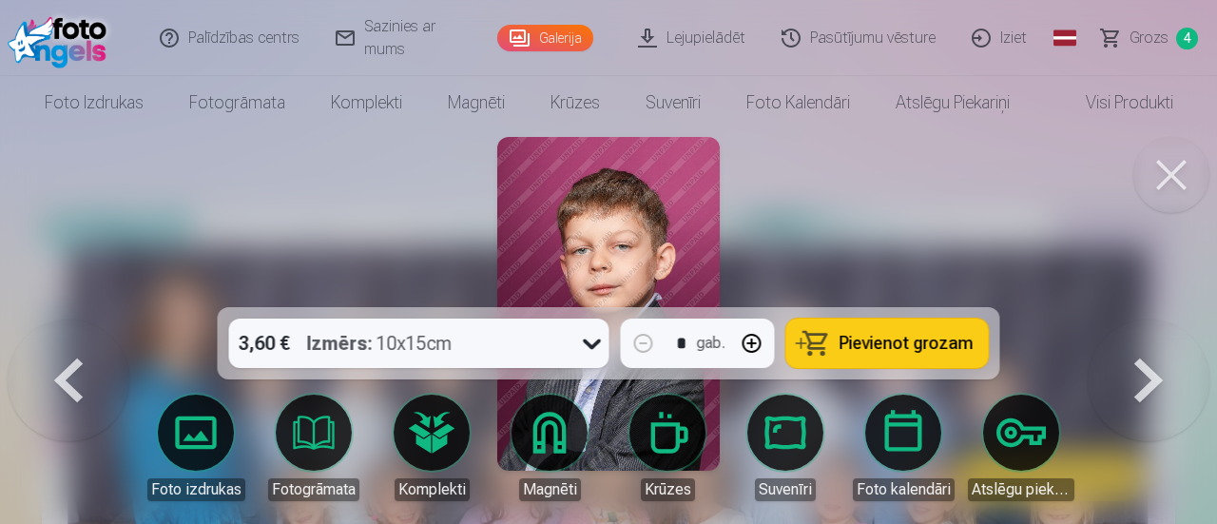
click at [1154, 319] on button at bounding box center [1149, 319] width 122 height 0
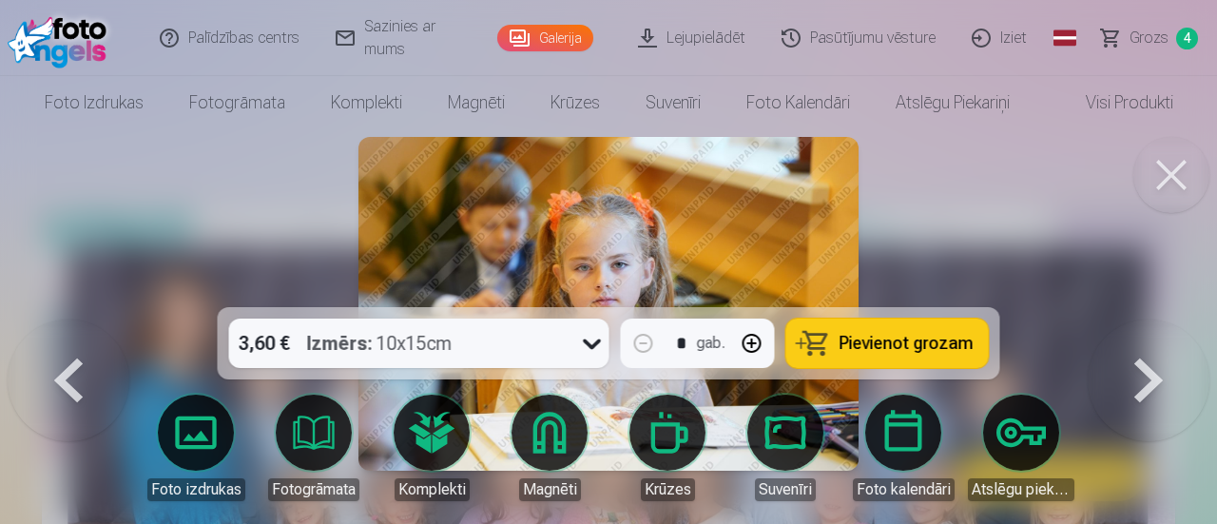
click at [1154, 319] on button at bounding box center [1149, 319] width 122 height 0
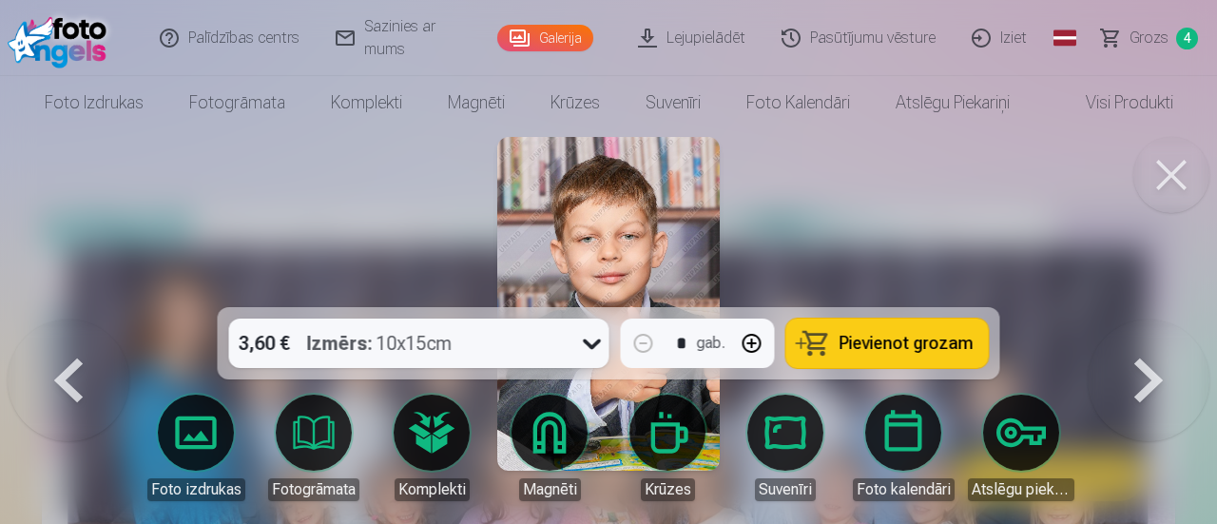
click at [1154, 319] on button at bounding box center [1149, 319] width 122 height 0
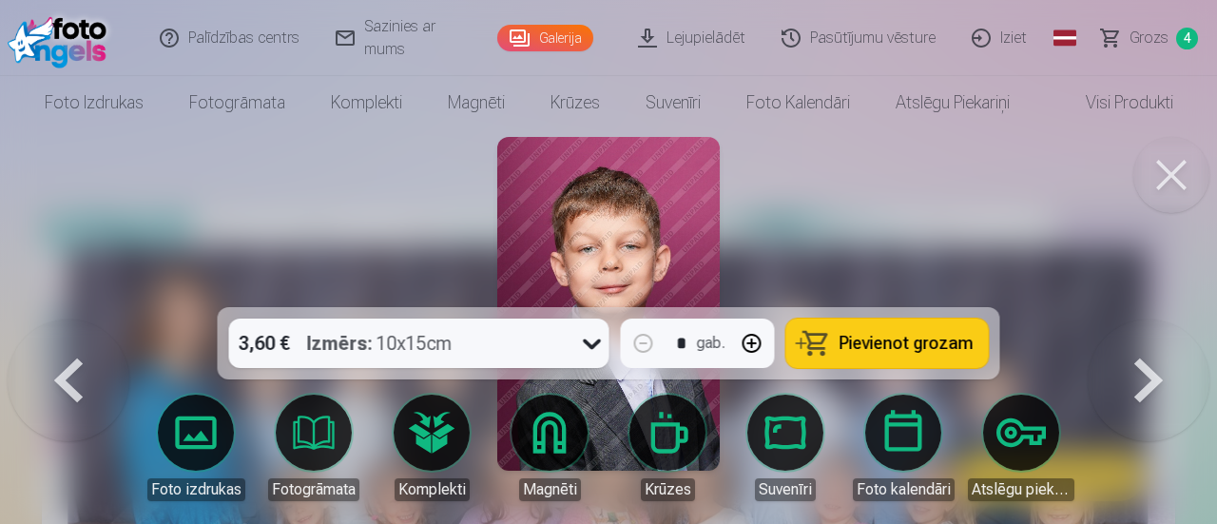
click at [66, 319] on button at bounding box center [69, 319] width 122 height 0
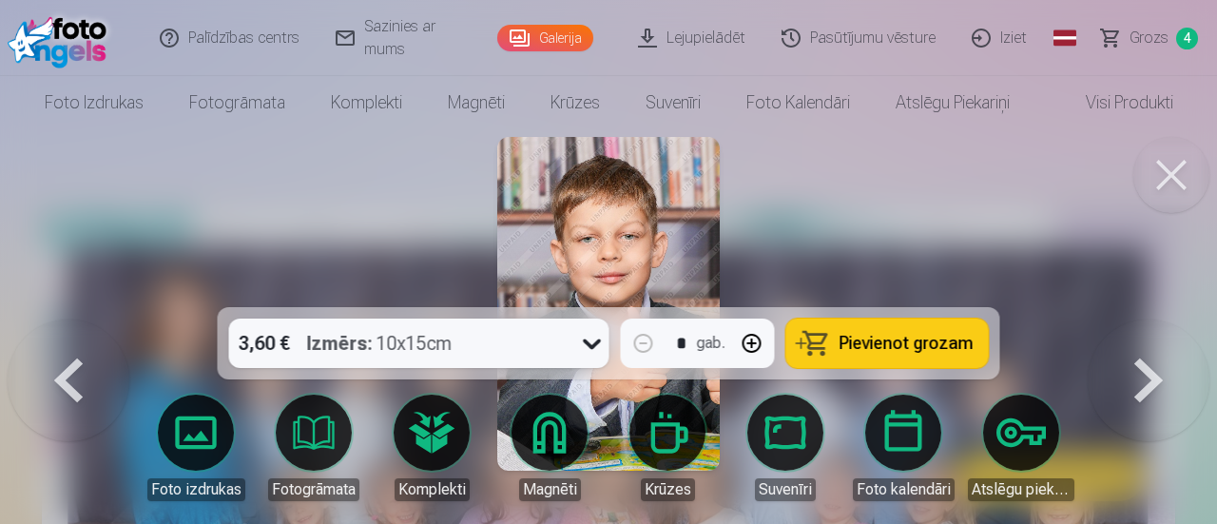
click at [1141, 319] on button at bounding box center [1149, 319] width 122 height 0
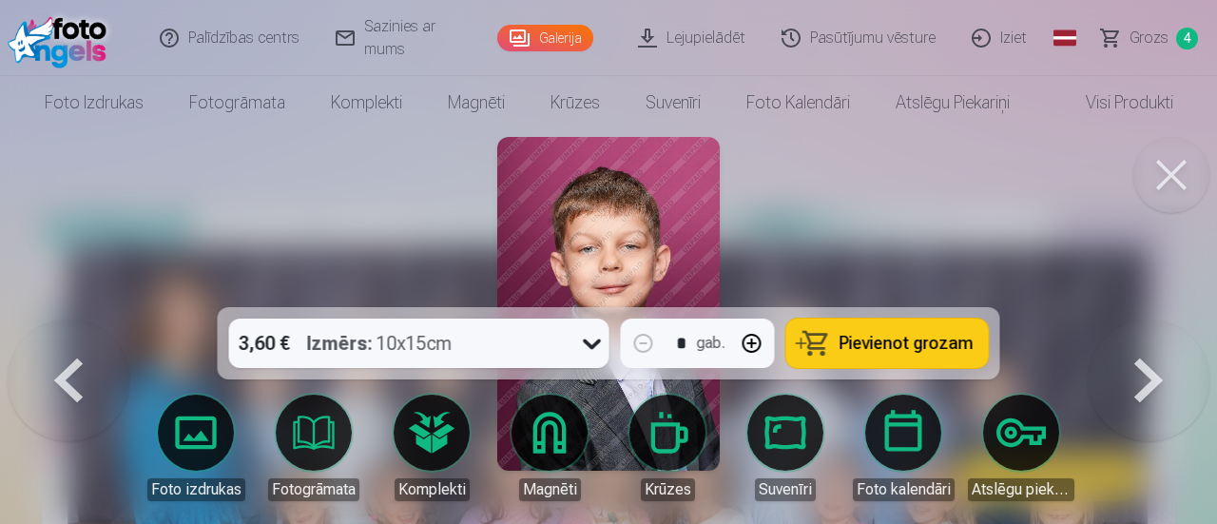
click at [1141, 319] on button at bounding box center [1149, 319] width 122 height 0
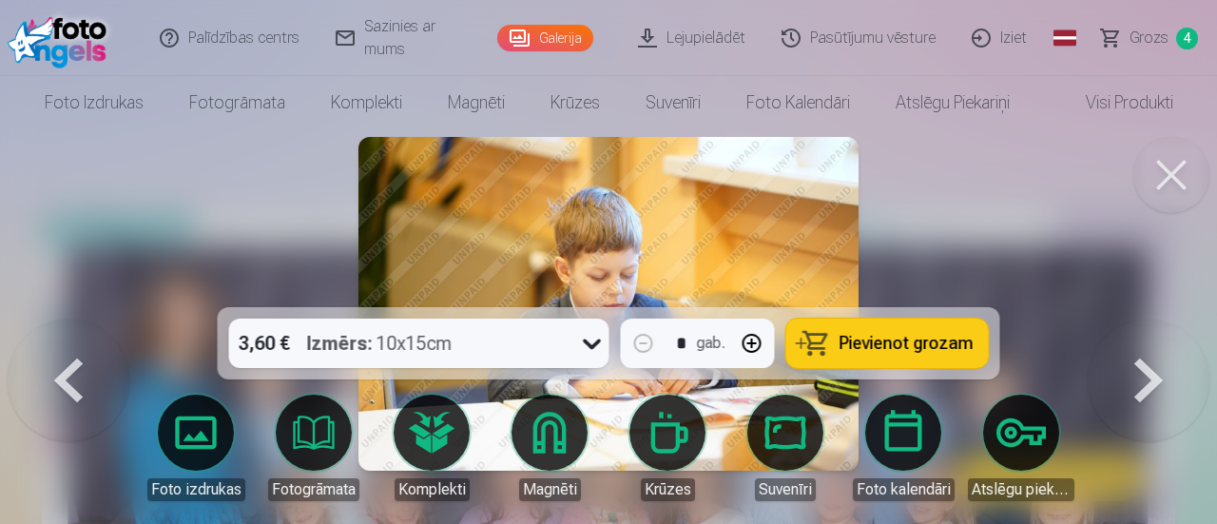
click at [1141, 319] on button at bounding box center [1149, 319] width 122 height 0
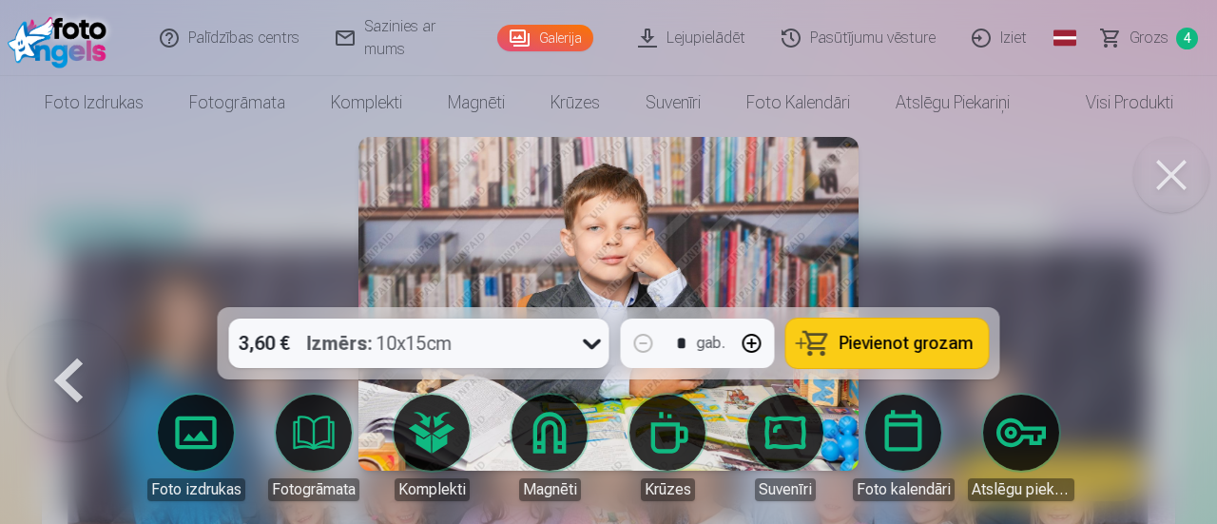
click at [1141, 374] on div at bounding box center [608, 262] width 1217 height 524
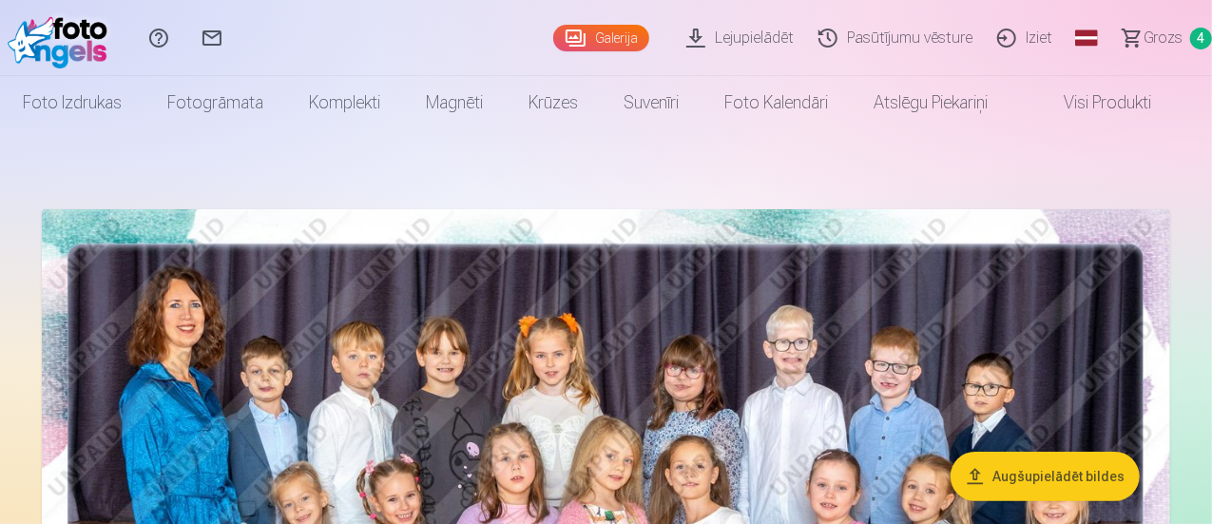
click at [1144, 37] on span "Grozs" at bounding box center [1163, 38] width 39 height 23
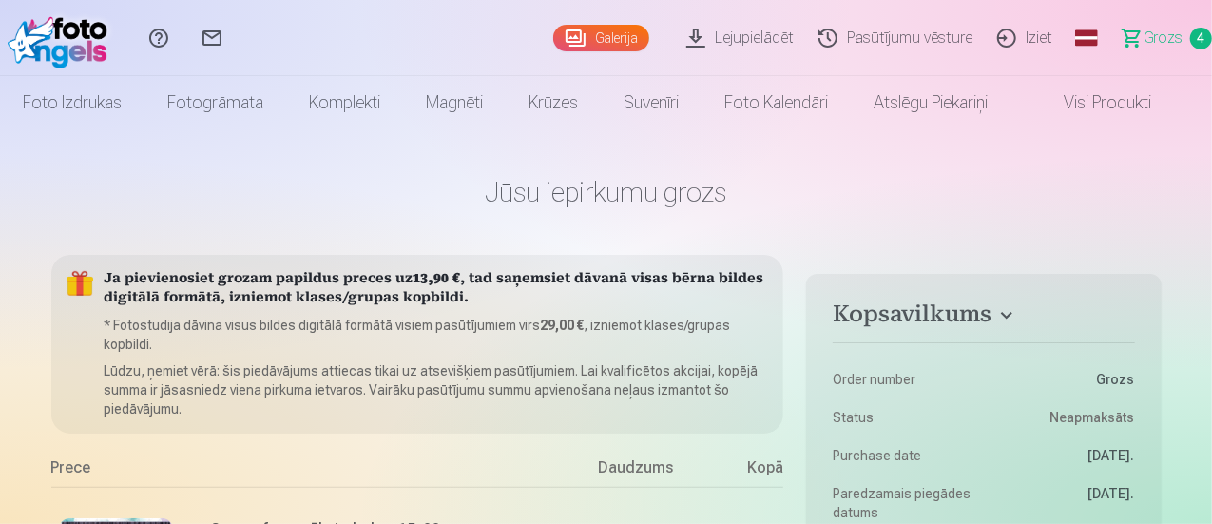
click at [1112, 98] on link "Visi produkti" at bounding box center [1093, 102] width 164 height 53
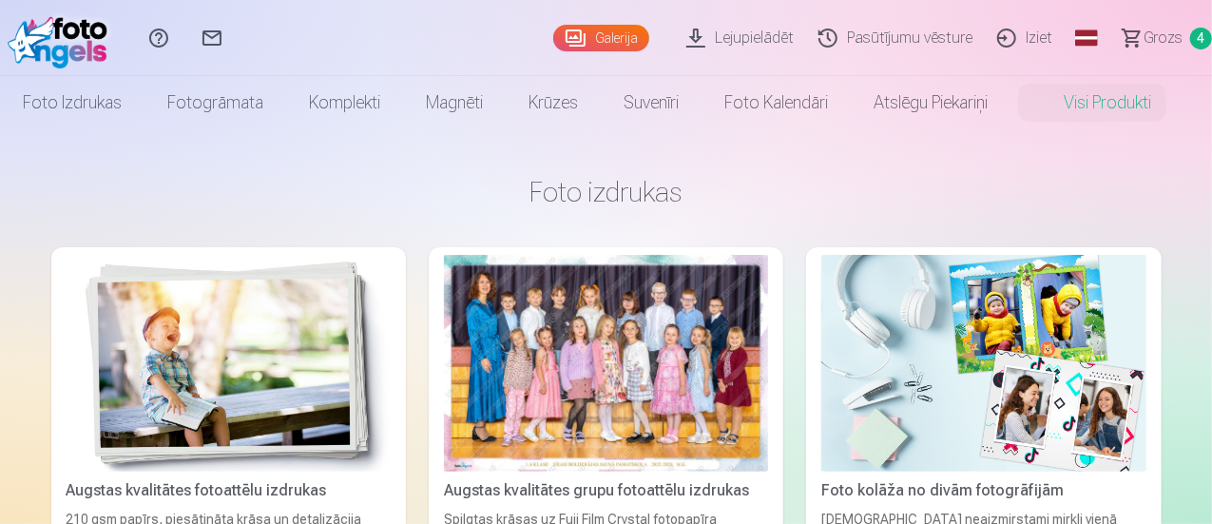
click at [1112, 98] on link "Visi produkti" at bounding box center [1093, 102] width 164 height 53
click at [1144, 33] on span "Grozs" at bounding box center [1163, 38] width 39 height 23
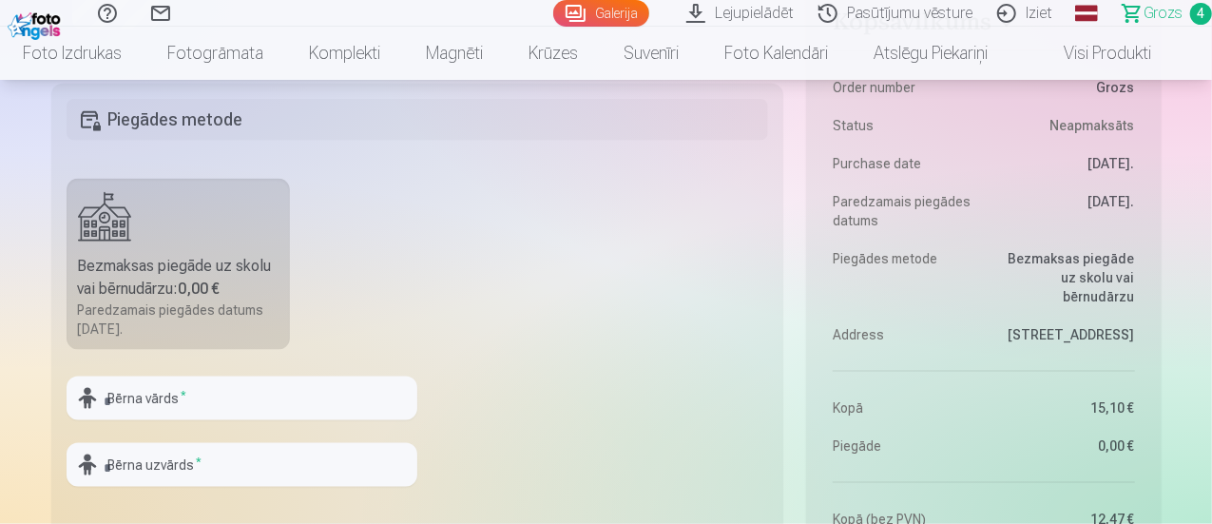
scroll to position [1201, 0]
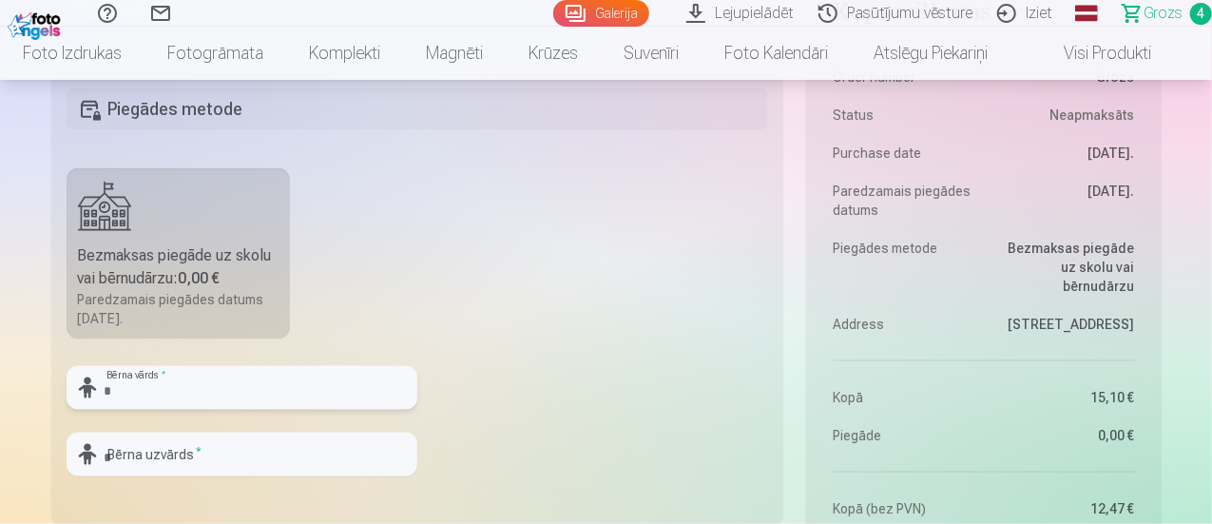
click at [207, 369] on input "text" at bounding box center [242, 388] width 351 height 44
click at [196, 372] on input "text" at bounding box center [242, 388] width 351 height 44
type input "*********"
click at [160, 452] on input "text" at bounding box center [242, 455] width 351 height 44
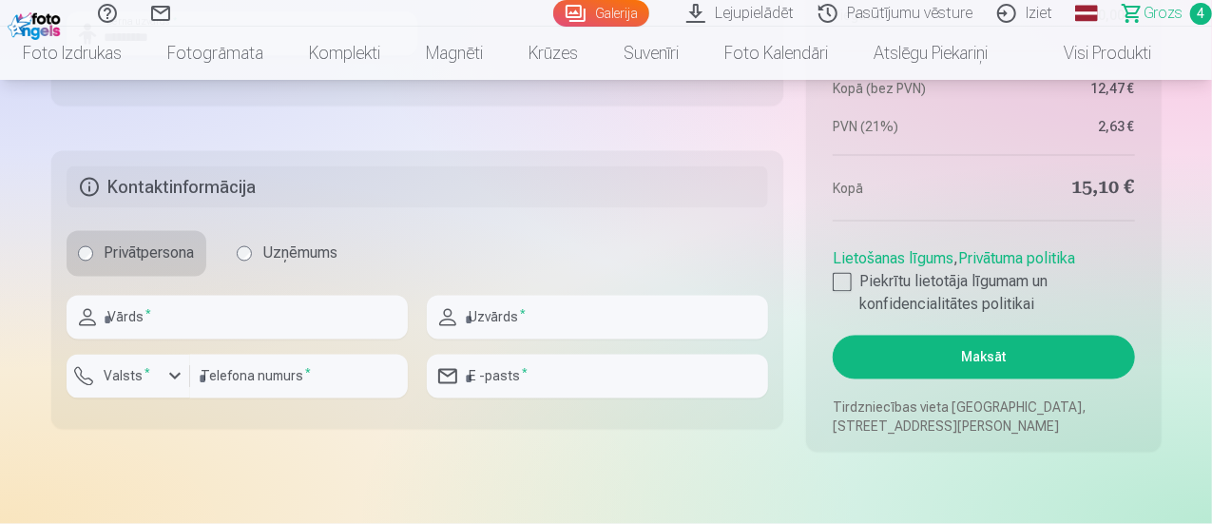
scroll to position [1631, 0]
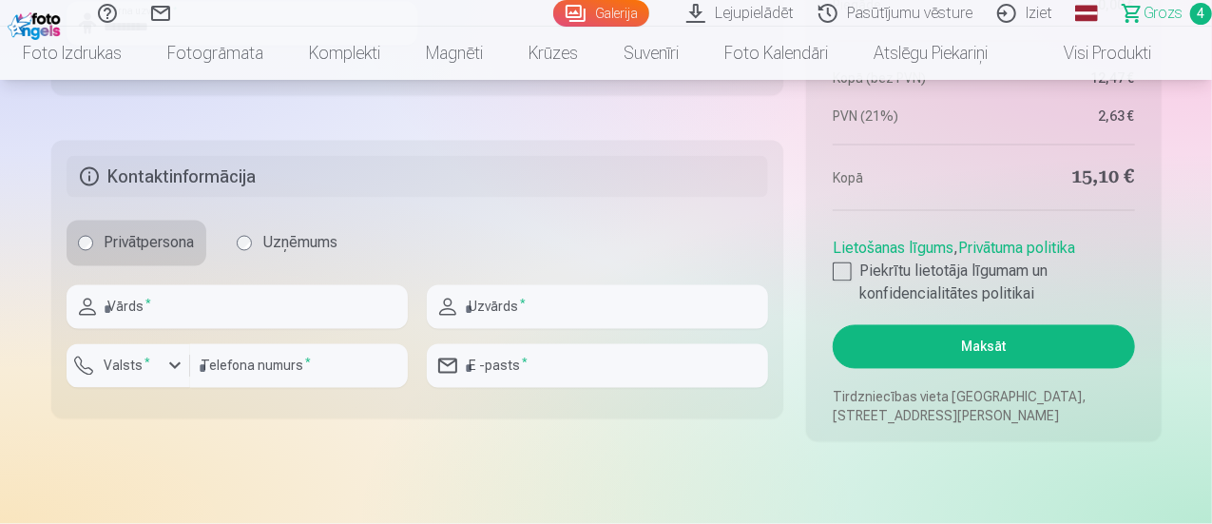
type input "*********"
click at [285, 301] on input "text" at bounding box center [237, 307] width 341 height 44
type input "******"
type input "*********"
type input "********"
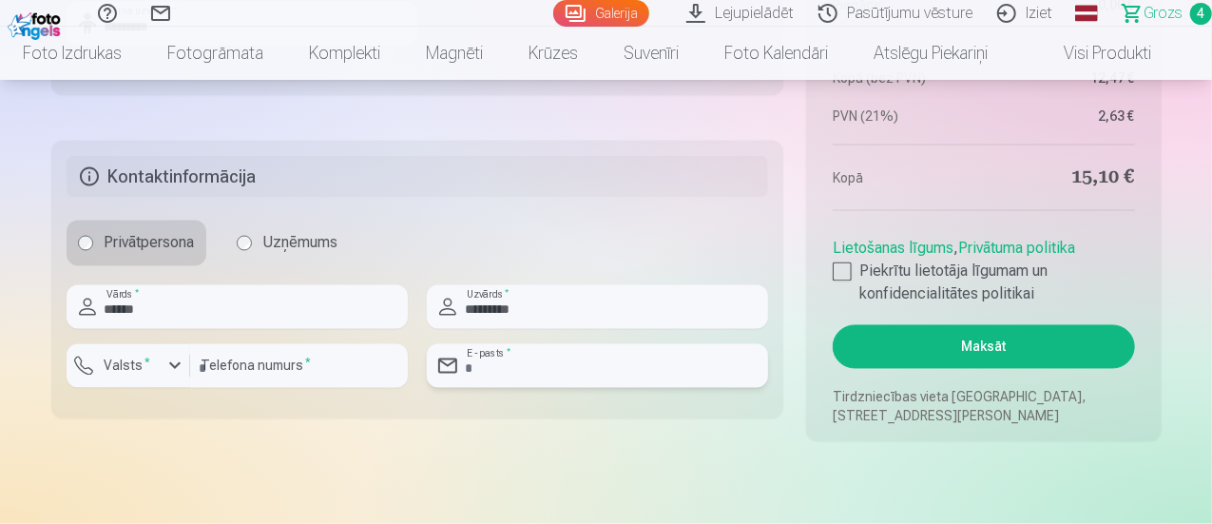
type input "**********"
click at [840, 273] on div at bounding box center [842, 271] width 19 height 19
click at [883, 330] on button "Maksāt" at bounding box center [983, 347] width 301 height 44
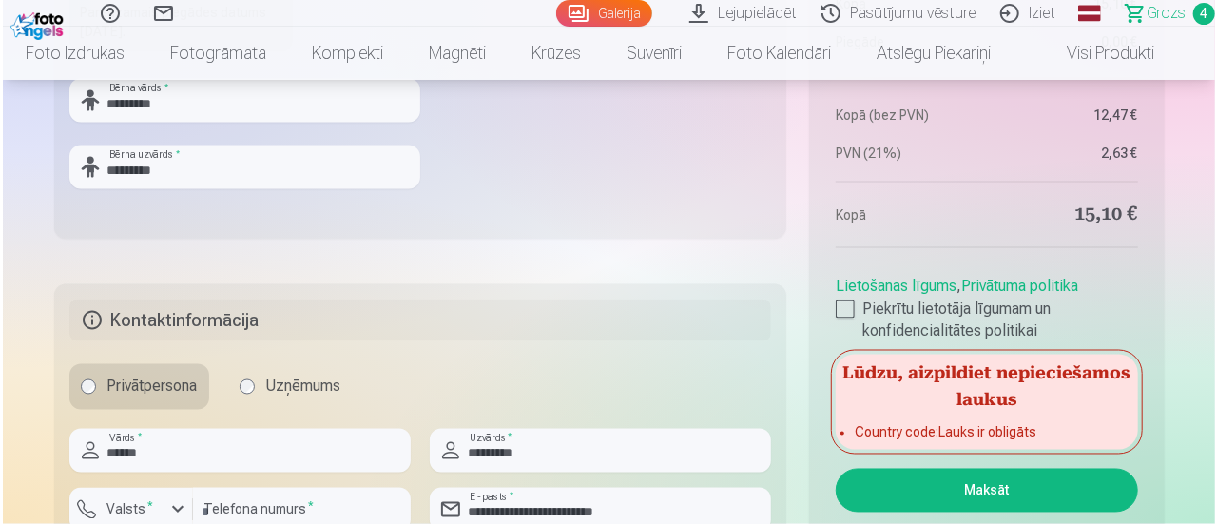
scroll to position [1590, 0]
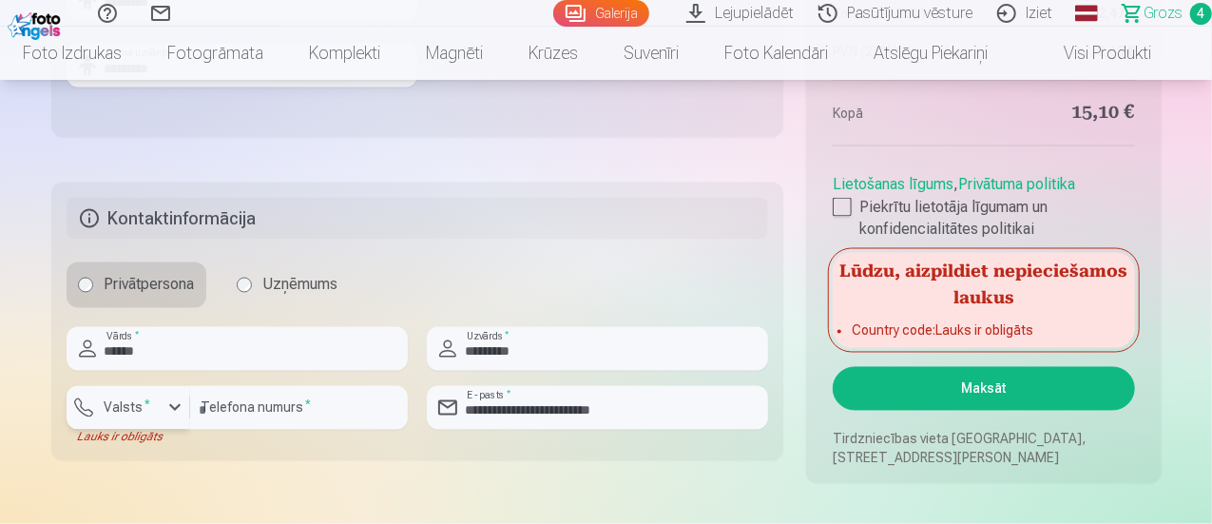
click at [172, 402] on div "button" at bounding box center [175, 407] width 23 height 23
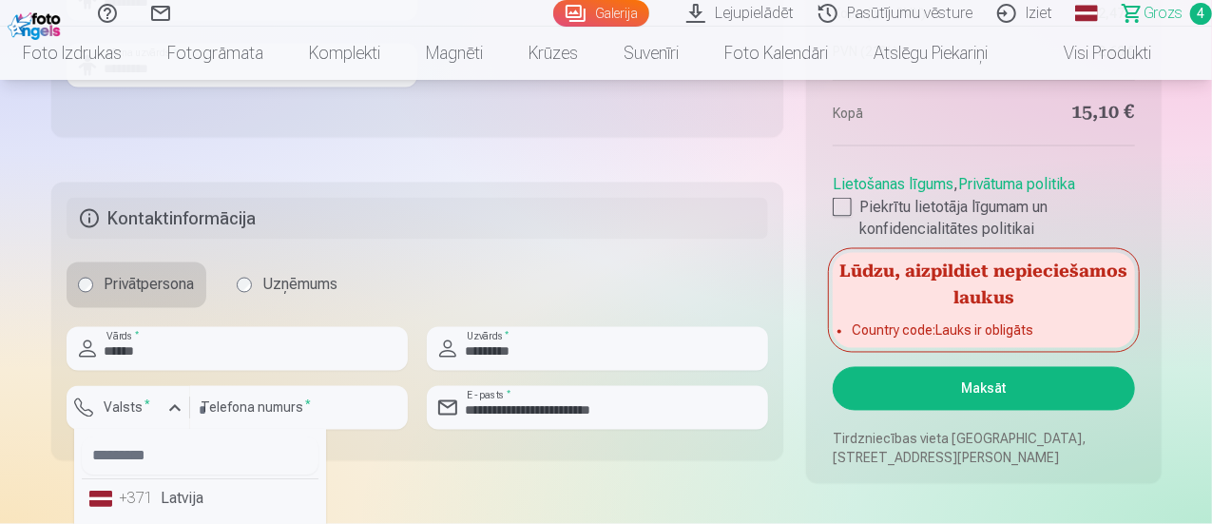
click at [192, 503] on li "+371 Latvija" at bounding box center [200, 499] width 237 height 38
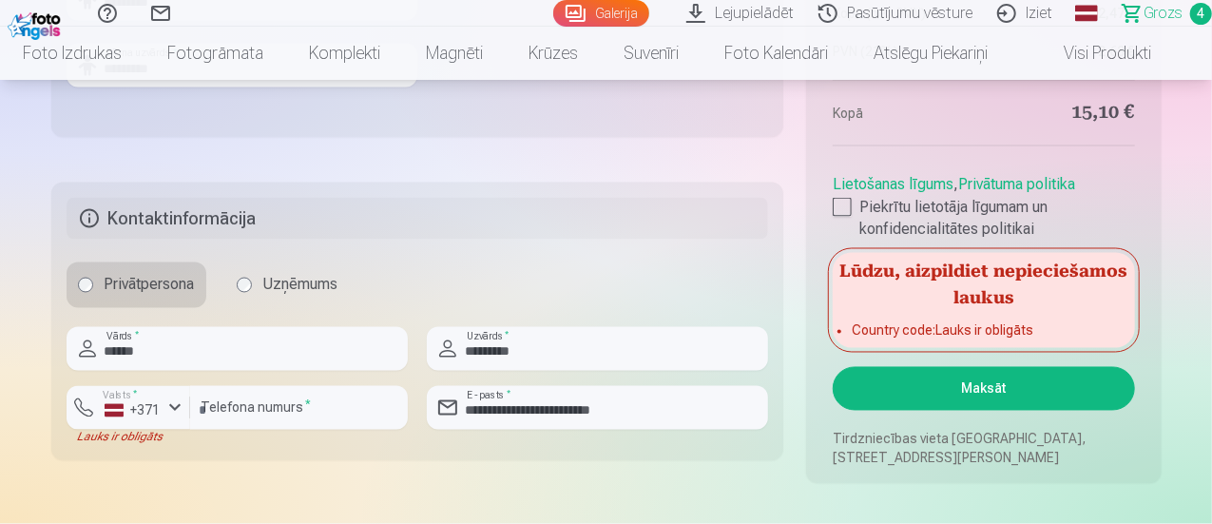
click at [944, 378] on button "Maksāt" at bounding box center [983, 389] width 301 height 44
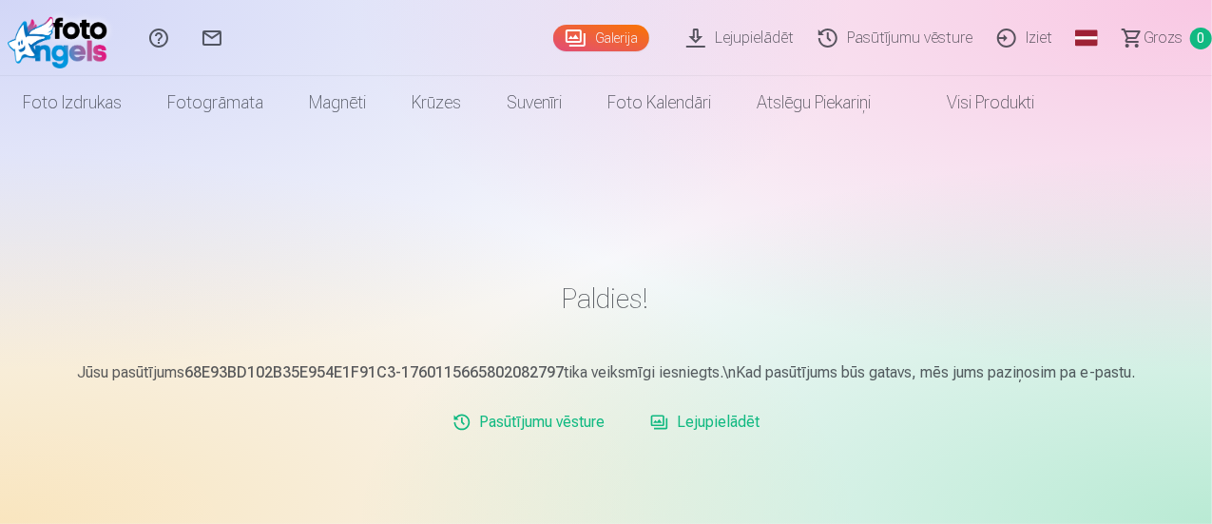
click at [724, 419] on link "Lejupielādēt" at bounding box center [705, 422] width 125 height 38
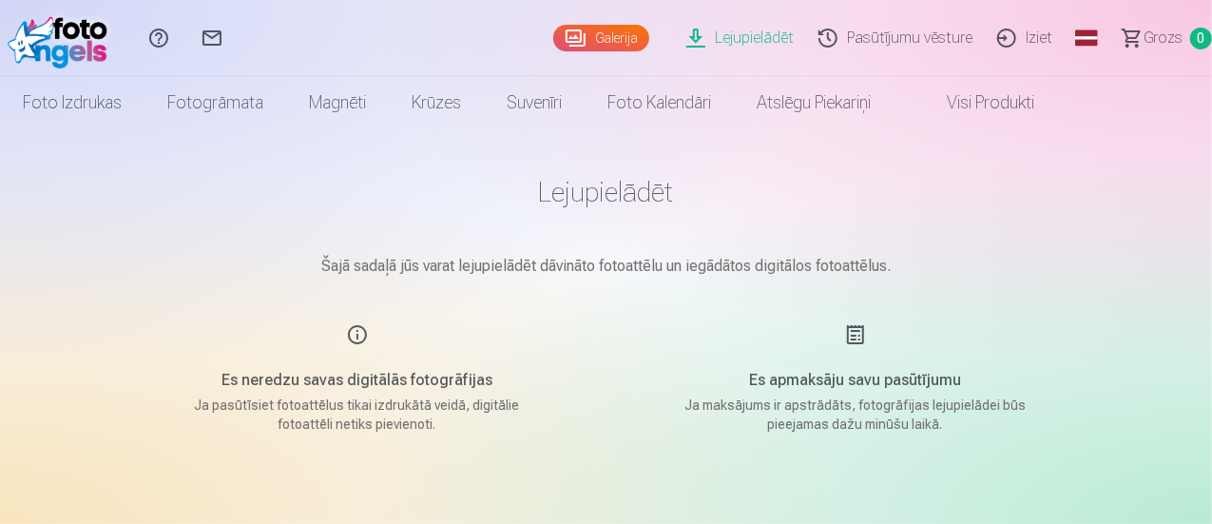
click at [1017, 31] on link "Iziet" at bounding box center [1028, 38] width 80 height 76
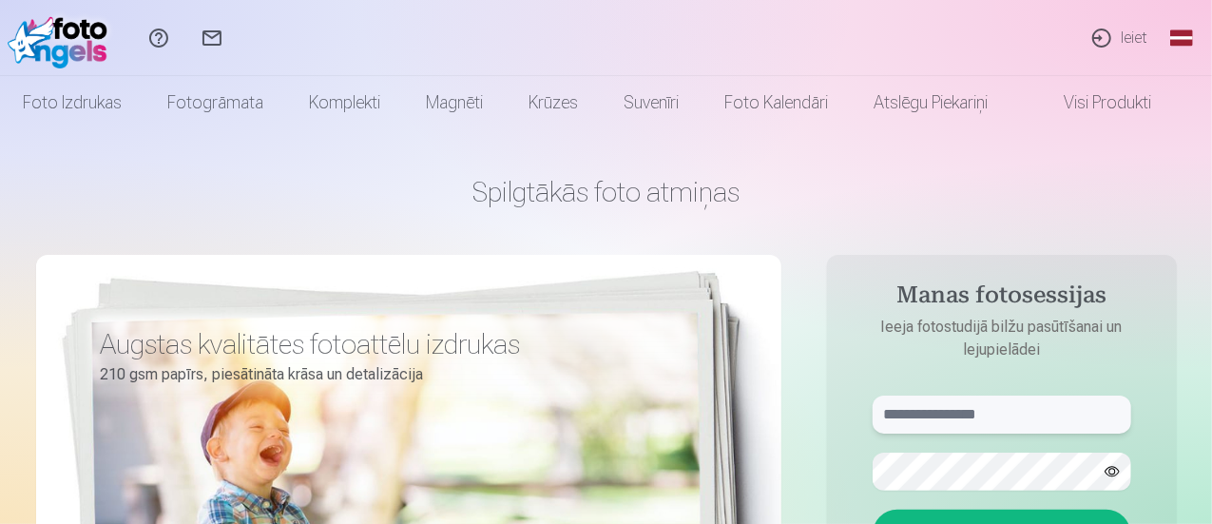
click at [1002, 412] on input "text" at bounding box center [1002, 415] width 259 height 38
click at [991, 414] on input "text" at bounding box center [1002, 415] width 259 height 38
click at [1002, 412] on input "**********" at bounding box center [1002, 415] width 259 height 38
click at [873, 510] on button "Ieiet" at bounding box center [1002, 534] width 259 height 49
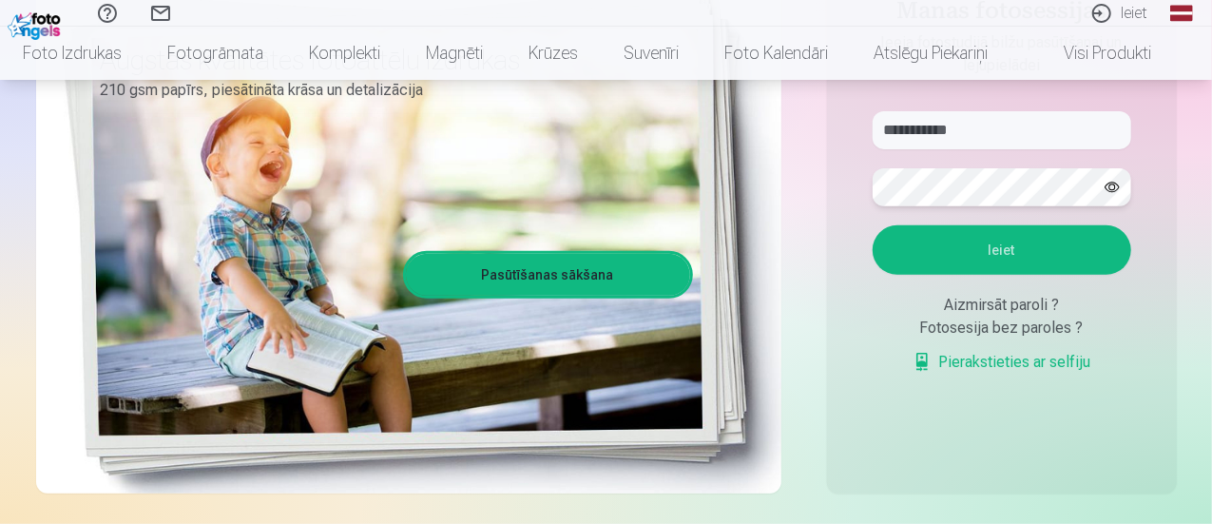
scroll to position [267, 0]
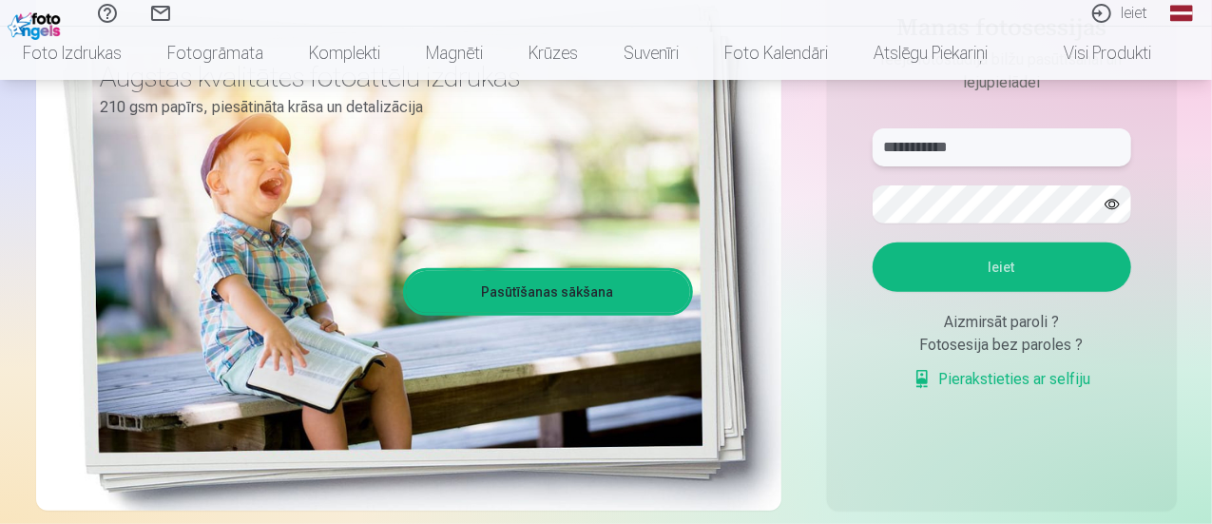
click at [1008, 145] on input "**********" at bounding box center [1002, 147] width 259 height 38
type input "*"
